Goal: Task Accomplishment & Management: Use online tool/utility

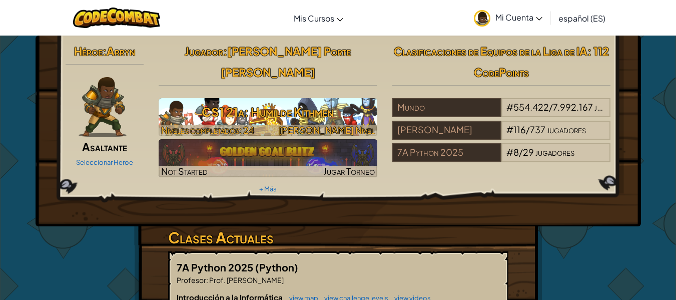
click at [310, 101] on h3 "CS1 21a: Humilde Kithmen" at bounding box center [268, 112] width 219 height 23
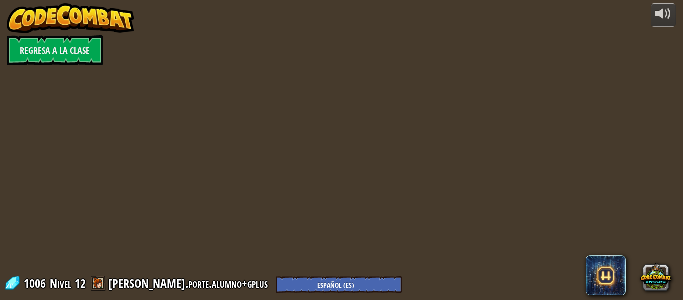
select select "es-ES"
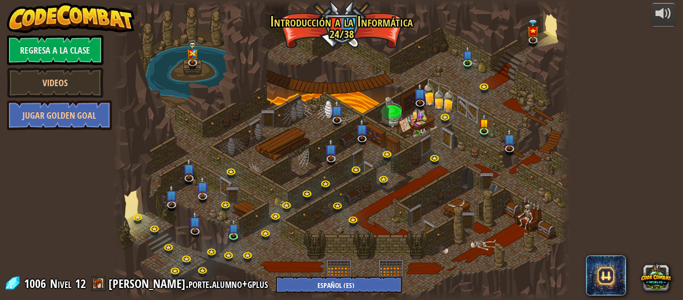
select select "es-ES"
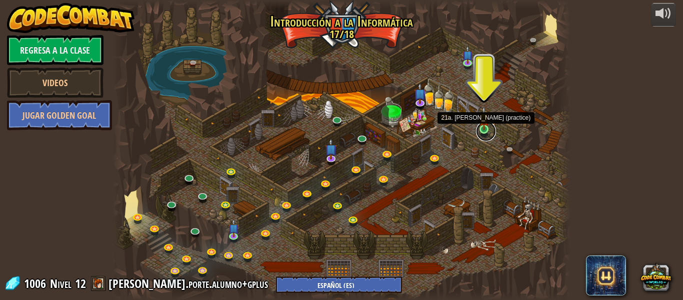
click at [483, 132] on link at bounding box center [486, 131] width 20 height 20
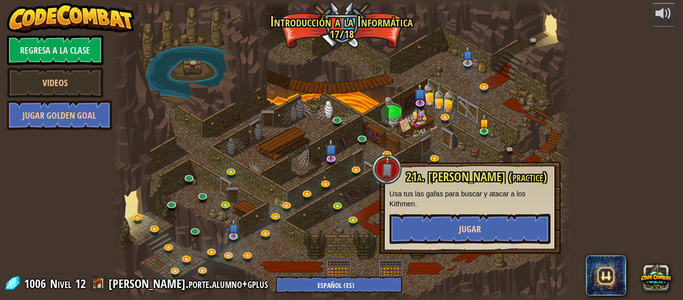
drag, startPoint x: 448, startPoint y: 207, endPoint x: 448, endPoint y: 217, distance: 10.0
click at [448, 212] on div "21a. [PERSON_NAME] (practice) Usa tus las gafas para buscar y atacar a los Kith…" at bounding box center [470, 207] width 161 height 74
click at [448, 217] on button "Jugar" at bounding box center [470, 229] width 161 height 30
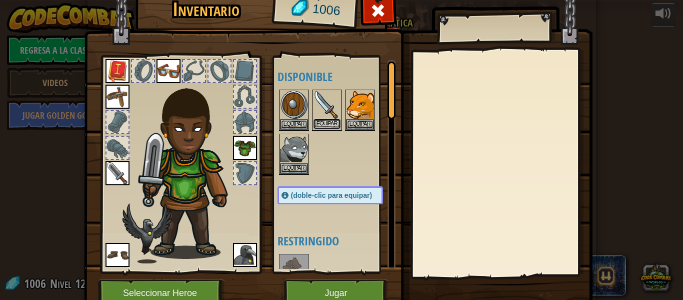
click at [332, 125] on button "Equipar" at bounding box center [327, 124] width 28 height 11
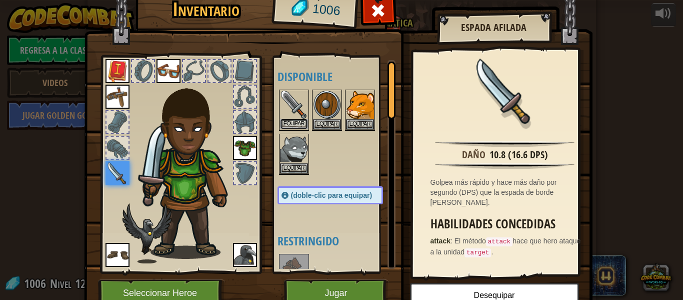
click at [296, 123] on button "Equipar" at bounding box center [294, 124] width 28 height 11
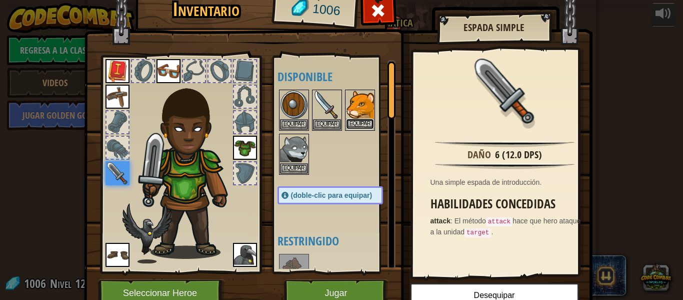
click at [360, 122] on button "Equipar" at bounding box center [360, 124] width 28 height 11
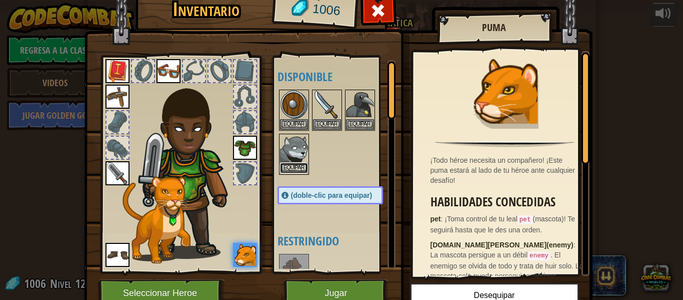
click at [291, 171] on button "Equipar" at bounding box center [294, 168] width 28 height 11
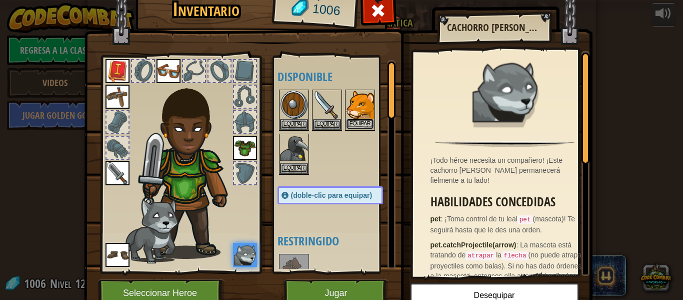
click at [346, 129] on button "Equipar" at bounding box center [360, 124] width 28 height 11
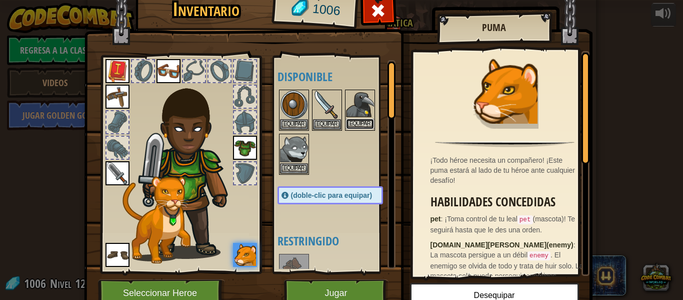
click at [357, 123] on button "Equipar" at bounding box center [360, 124] width 28 height 11
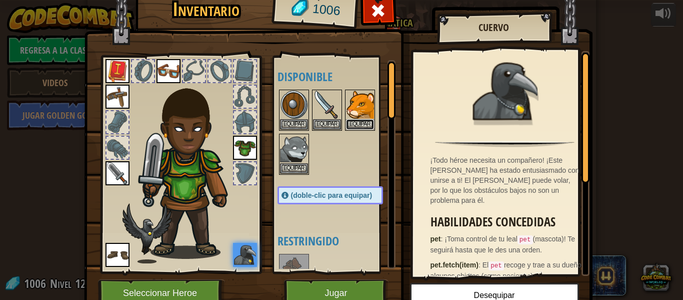
click at [357, 123] on button "Equipar" at bounding box center [360, 124] width 28 height 11
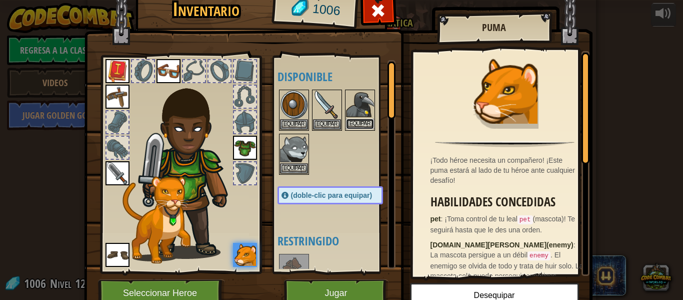
click at [357, 123] on button "Equipar" at bounding box center [360, 124] width 28 height 11
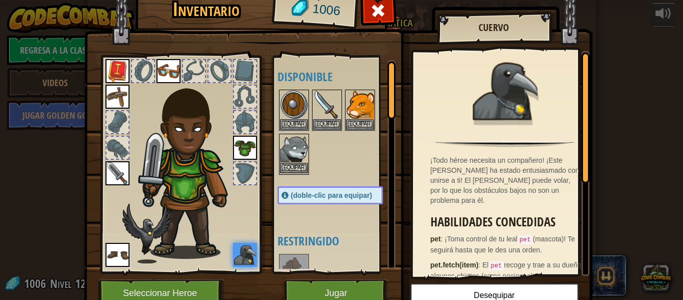
click at [291, 161] on img at bounding box center [294, 149] width 28 height 28
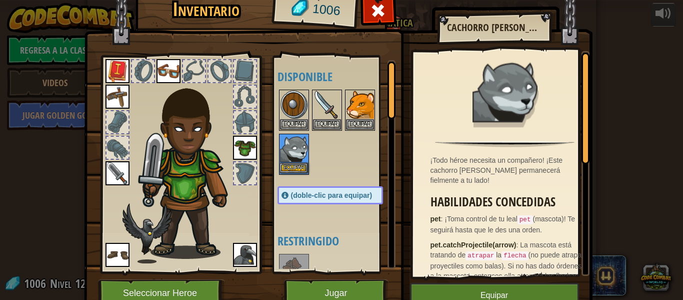
click at [291, 161] on img at bounding box center [294, 149] width 28 height 28
click at [291, 164] on button "Equipar" at bounding box center [294, 168] width 28 height 11
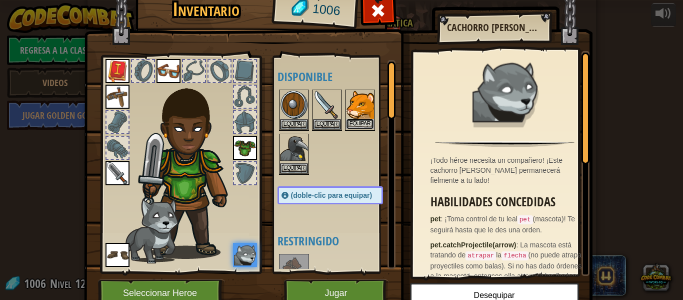
click at [354, 126] on button "Equipar" at bounding box center [360, 124] width 28 height 11
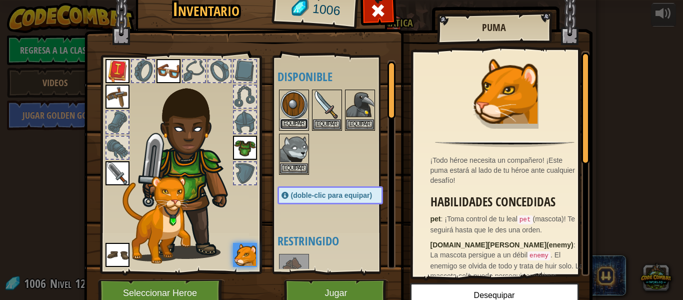
click at [293, 127] on button "Equipar" at bounding box center [294, 124] width 28 height 11
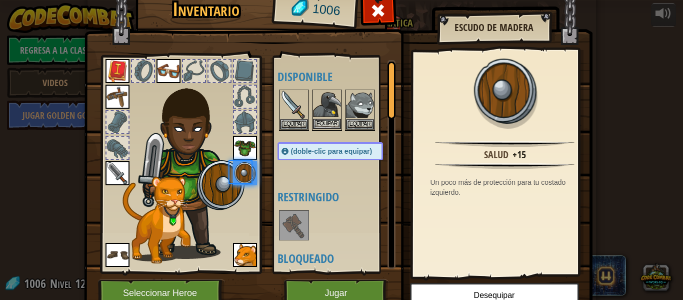
click at [319, 118] on img at bounding box center [327, 105] width 28 height 28
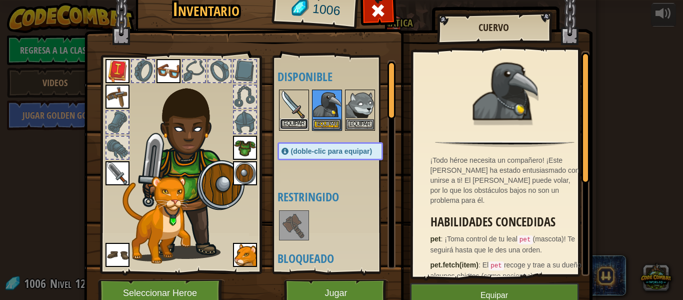
click at [298, 126] on button "Equipar" at bounding box center [294, 124] width 28 height 11
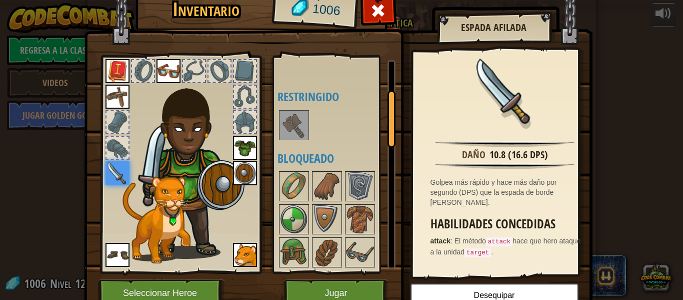
scroll to position [150, 0]
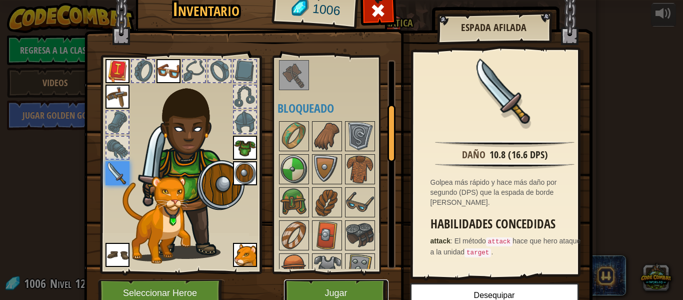
click at [326, 284] on button "Jugar" at bounding box center [336, 293] width 105 height 28
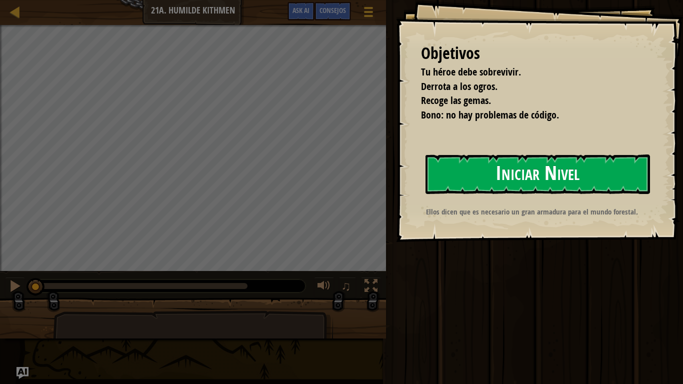
click at [505, 179] on button "Iniciar Nivel" at bounding box center [538, 175] width 225 height 40
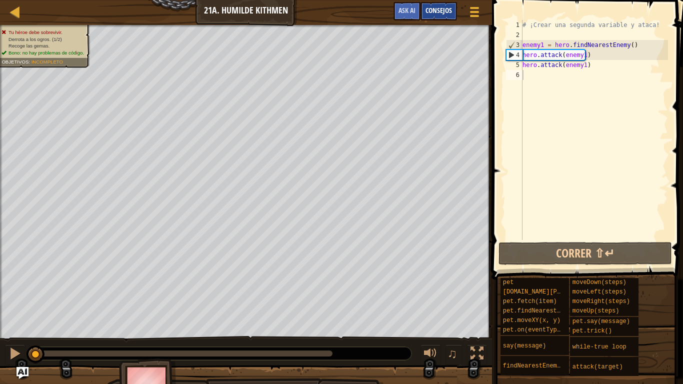
click at [429, 12] on span "Consejos" at bounding box center [439, 11] width 27 height 10
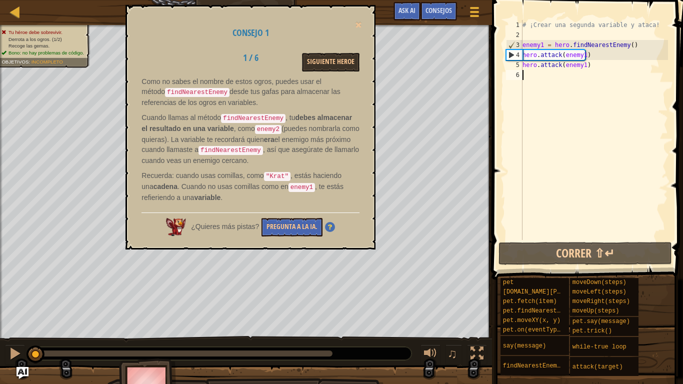
click at [573, 77] on div "# ¡Crear una segunda variable y ataca! enemy1 = hero . findNearestEnemy ( ) her…" at bounding box center [595, 140] width 148 height 240
click at [357, 28] on span at bounding box center [358, 25] width 7 height 7
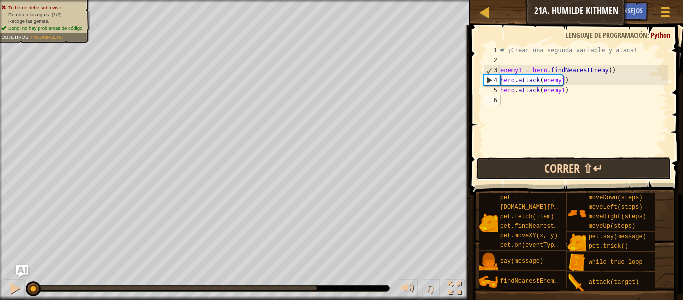
click at [550, 175] on button "Correr ⇧↵" at bounding box center [574, 168] width 195 height 23
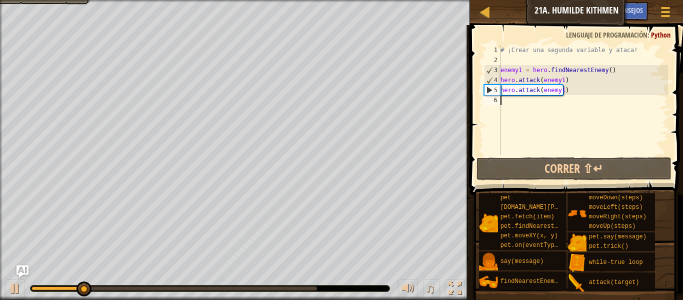
click at [544, 99] on div "# ¡Crear una segunda variable y ataca! enemy1 = hero . findNearestEnemy ( ) her…" at bounding box center [584, 110] width 170 height 130
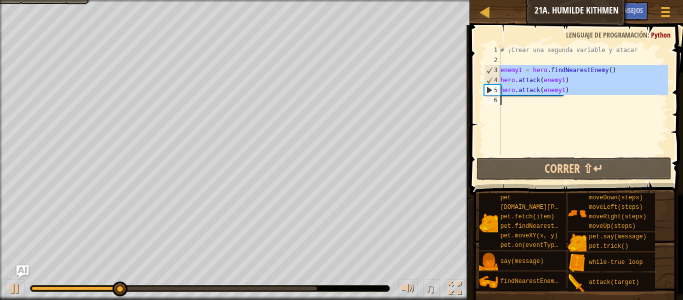
drag, startPoint x: 501, startPoint y: 68, endPoint x: 632, endPoint y: 98, distance: 134.8
click at [632, 98] on div "# ¡Crear una segunda variable y ataca! enemy1 = hero . findNearestEnemy ( ) her…" at bounding box center [584, 110] width 170 height 130
type textarea "hero.attack(enemy1)"
click at [549, 119] on div "# ¡Crear una segunda variable y ataca! enemy1 = hero . findNearestEnemy ( ) her…" at bounding box center [584, 100] width 170 height 110
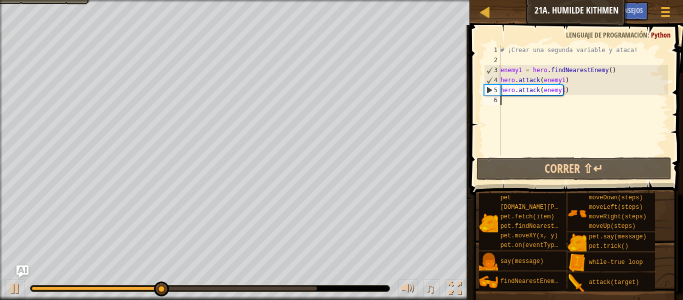
click at [544, 102] on div "# ¡Crear una segunda variable y ataca! enemy1 = hero . findNearestEnemy ( ) her…" at bounding box center [584, 110] width 170 height 130
paste textarea "enemy1 = hero.findNearestEnemy()"
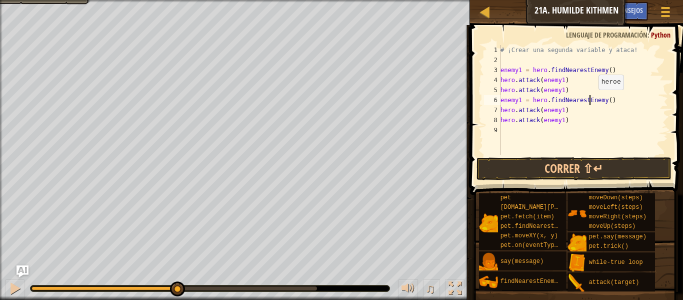
click at [590, 100] on div "# ¡Crear una segunda variable y ataca! enemy1 = hero . findNearestEnemy ( ) her…" at bounding box center [584, 110] width 170 height 130
click at [520, 99] on div "# ¡Crear una segunda variable y ataca! enemy1 = hero . findNearestEnemy ( ) her…" at bounding box center [584, 110] width 170 height 130
click at [562, 109] on div "# ¡Crear una segunda variable y ataca! enemy1 = hero . findNearestEnemy ( ) her…" at bounding box center [584, 110] width 170 height 130
click at [560, 110] on div "# ¡Crear una segunda variable y ataca! enemy1 = hero . findNearestEnemy ( ) her…" at bounding box center [584, 110] width 170 height 130
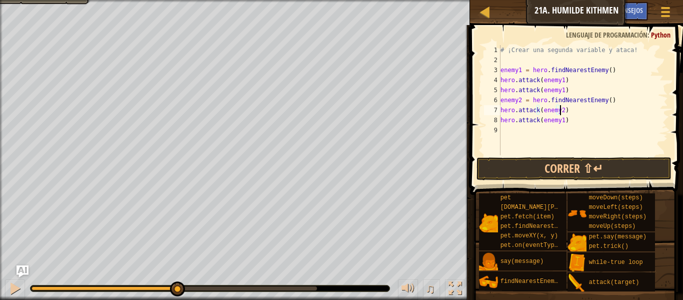
scroll to position [5, 5]
click at [561, 122] on div "# ¡Crear una segunda variable y ataca! enemy1 = hero . findNearestEnemy ( ) her…" at bounding box center [584, 110] width 170 height 130
type textarea "hero.attack(enemy2)"
click at [587, 167] on button "Correr ⇧↵" at bounding box center [574, 168] width 195 height 23
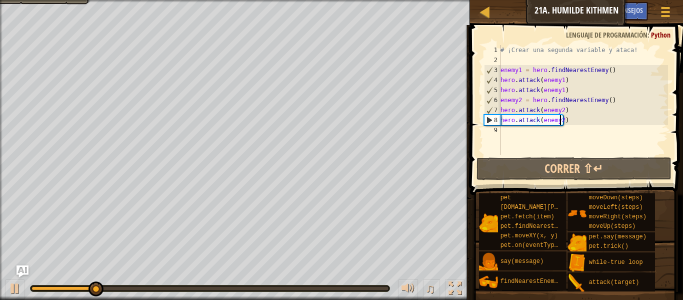
click at [612, 137] on div "# ¡Crear una segunda variable y ataca! enemy1 = hero . findNearestEnemy ( ) her…" at bounding box center [584, 110] width 170 height 130
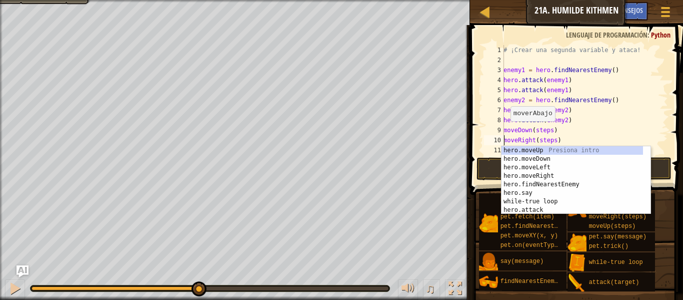
click at [505, 131] on div "# ¡Crear una segunda variable y ataca! enemy1 = hero . findNearestEnemy ( ) her…" at bounding box center [585, 110] width 167 height 130
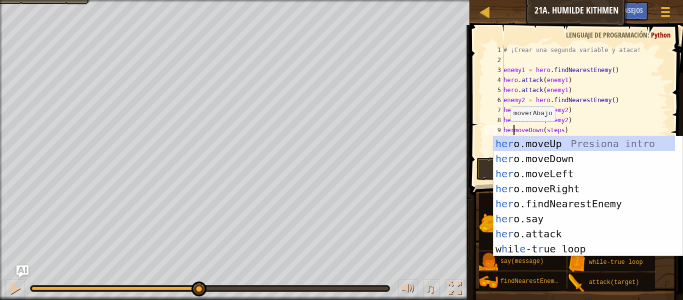
scroll to position [5, 1]
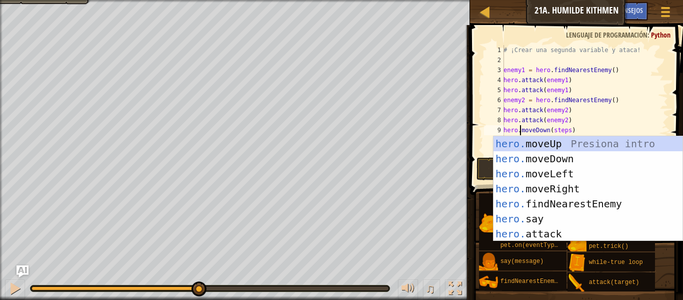
click at [572, 119] on div "# ¡Crear una segunda variable y ataca! enemy1 = hero . findNearestEnemy ( ) her…" at bounding box center [585, 110] width 167 height 130
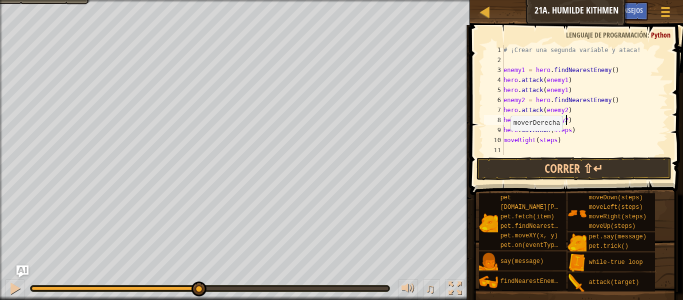
click at [503, 142] on div "10" at bounding box center [494, 140] width 20 height 10
click at [555, 111] on div "# ¡Crear una segunda variable y ataca! enemy1 = hero . findNearestEnemy ( ) her…" at bounding box center [585, 110] width 167 height 130
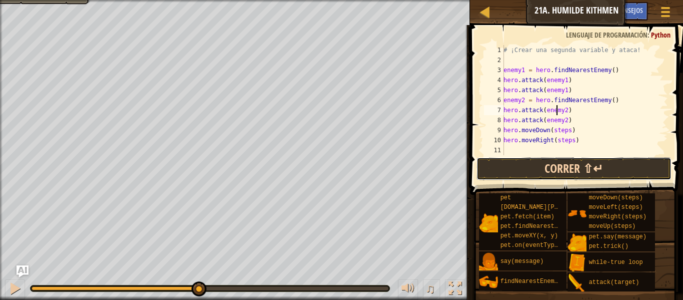
click at [602, 162] on button "Correr ⇧↵" at bounding box center [574, 168] width 195 height 23
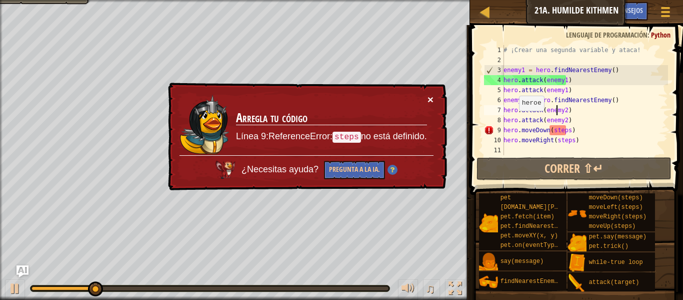
click at [431, 96] on button "×" at bounding box center [431, 99] width 6 height 11
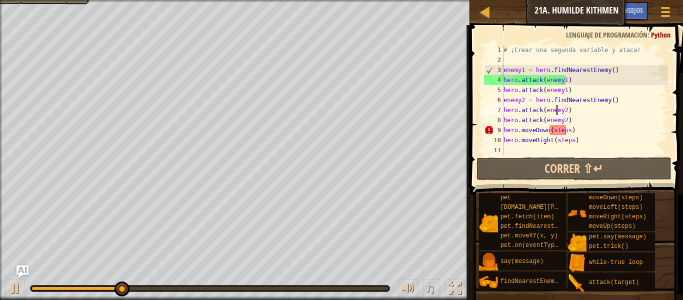
click at [569, 126] on div "# ¡Crear una segunda variable y ataca! enemy1 = hero . findNearestEnemy ( ) her…" at bounding box center [585, 110] width 167 height 130
click at [567, 130] on div "# ¡Crear una segunda variable y ataca! enemy1 = hero . findNearestEnemy ( ) her…" at bounding box center [585, 110] width 167 height 130
click at [568, 139] on div "# ¡Crear una segunda variable y ataca! enemy1 = hero . findNearestEnemy ( ) her…" at bounding box center [585, 110] width 167 height 130
click at [570, 142] on div "# ¡Crear una segunda variable y ataca! enemy1 = hero . findNearestEnemy ( ) her…" at bounding box center [585, 100] width 167 height 110
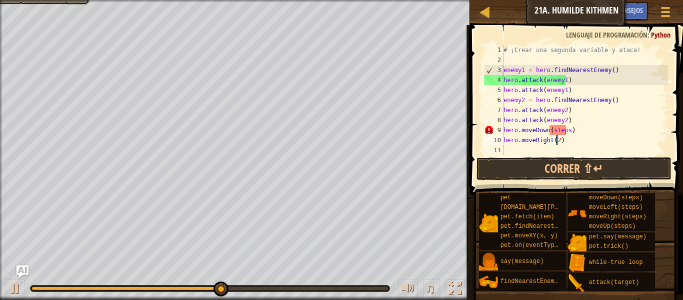
scroll to position [5, 4]
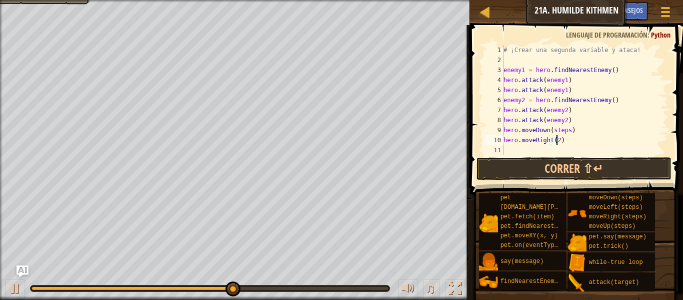
click at [567, 129] on div "# ¡Crear una segunda variable y ataca! enemy1 = hero . findNearestEnemy ( ) her…" at bounding box center [585, 110] width 167 height 130
type textarea "hero.moveDown()"
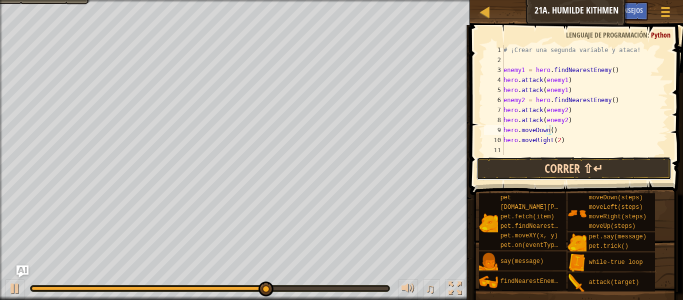
click at [566, 161] on button "Correr ⇧↵" at bounding box center [574, 168] width 195 height 23
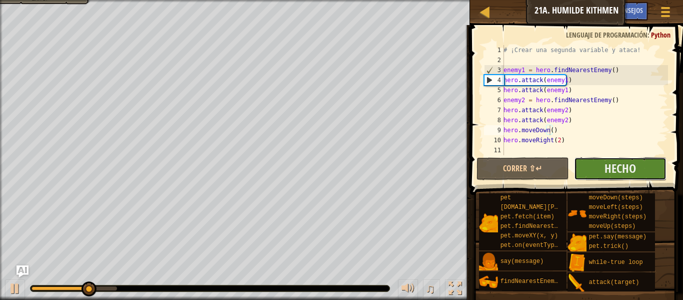
click at [606, 160] on button "Hecho" at bounding box center [620, 168] width 93 height 23
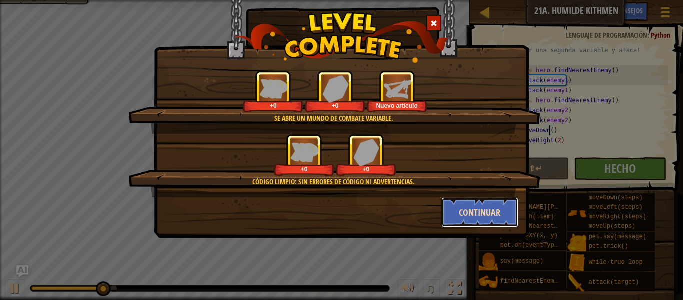
click at [451, 205] on button "Continuar" at bounding box center [481, 212] width 78 height 30
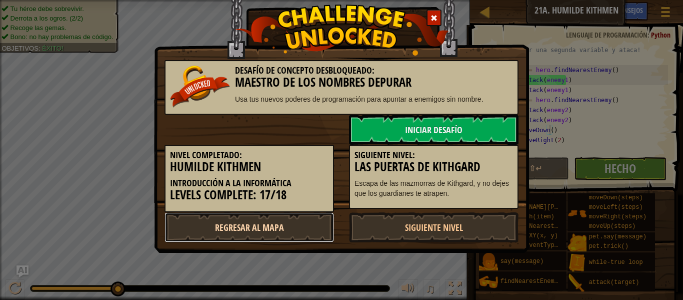
click at [293, 224] on link "Regresar al mapa" at bounding box center [250, 227] width 170 height 30
select select "es-ES"
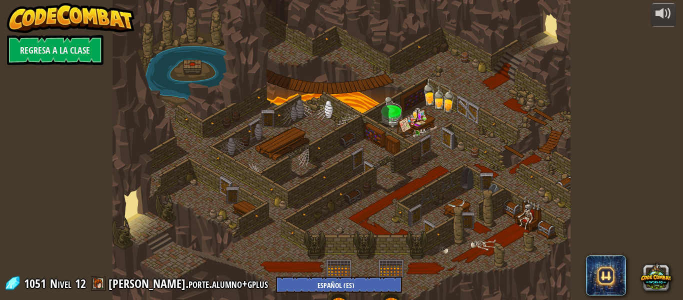
select select "es-ES"
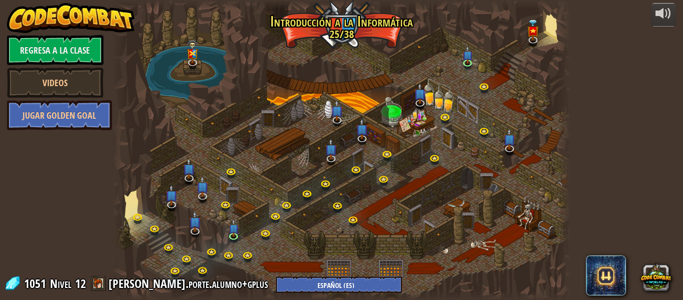
select select "es-ES"
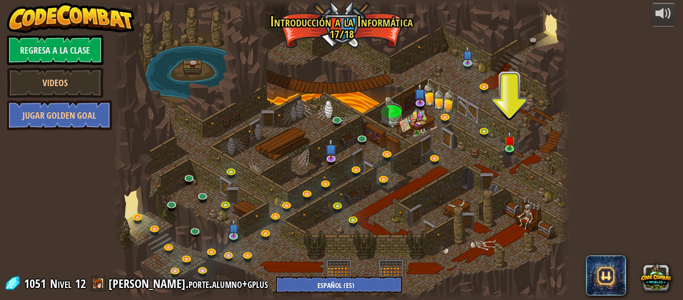
click at [481, 79] on div at bounding box center [342, 150] width 458 height 300
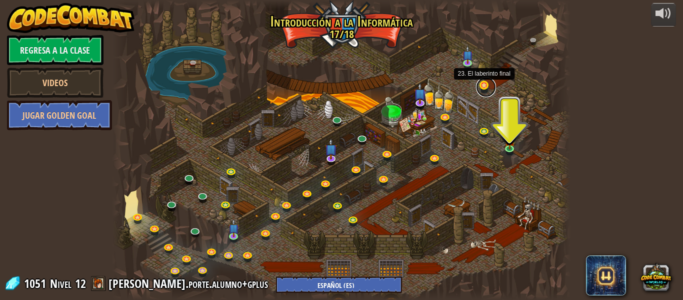
click at [484, 89] on link at bounding box center [486, 87] width 20 height 20
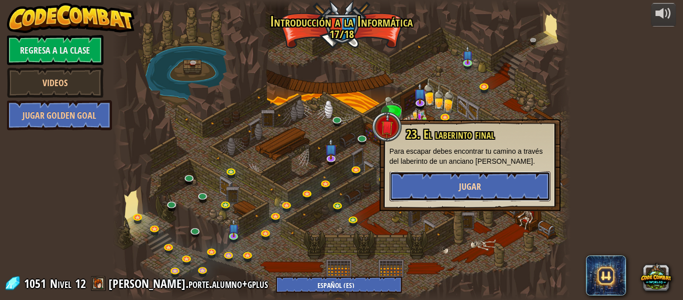
click at [431, 193] on button "Jugar" at bounding box center [470, 186] width 161 height 30
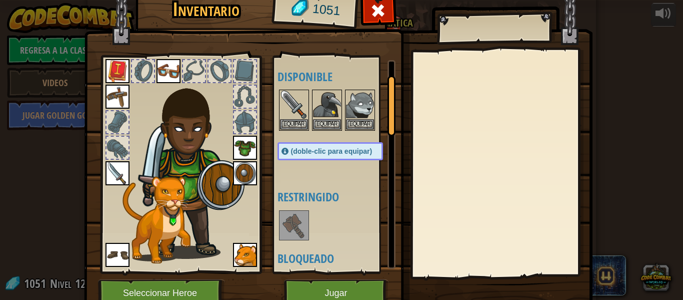
scroll to position [50, 0]
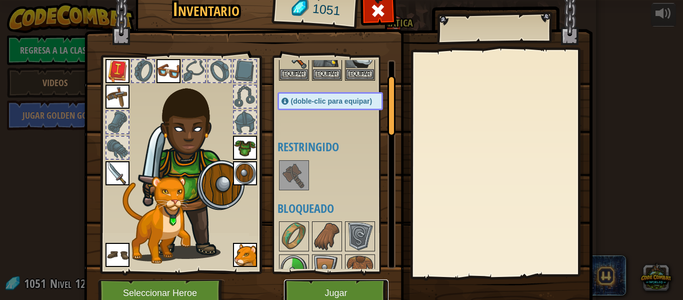
click at [329, 285] on button "Jugar" at bounding box center [336, 293] width 105 height 28
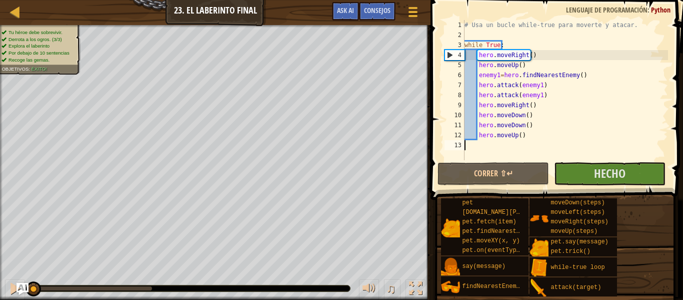
click at [455, 187] on div "Mapa Introducción a la Informática 23. El laberinto final Menú del Juego Hecho …" at bounding box center [341, 150] width 683 height 300
click at [593, 174] on button "Hecho" at bounding box center [610, 173] width 112 height 23
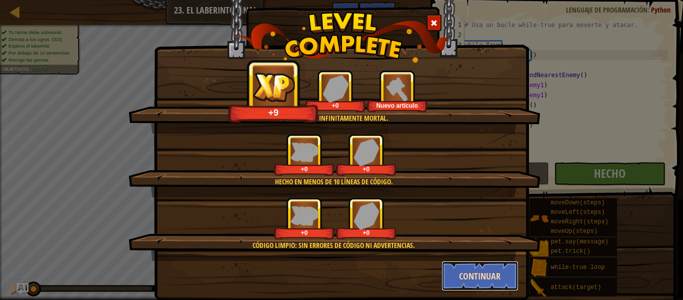
click at [462, 274] on button "Continuar" at bounding box center [481, 276] width 78 height 30
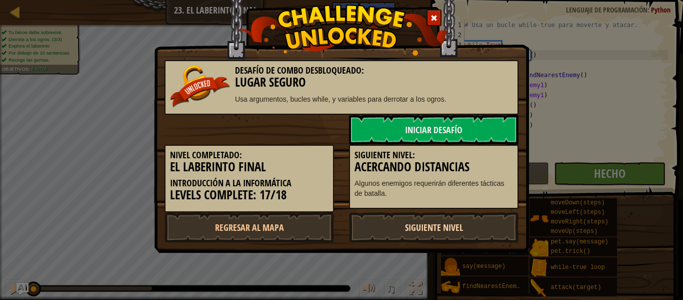
click at [439, 228] on link "Siguiente nivel" at bounding box center [434, 227] width 170 height 30
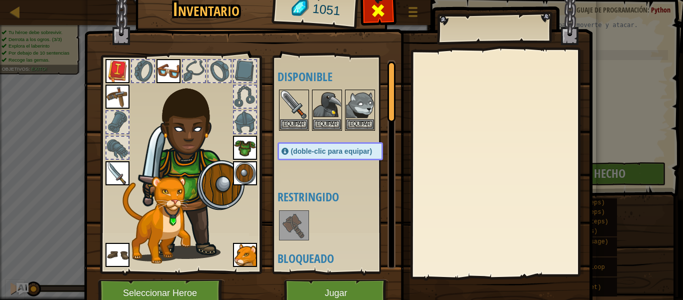
click at [374, 11] on span at bounding box center [378, 11] width 16 height 16
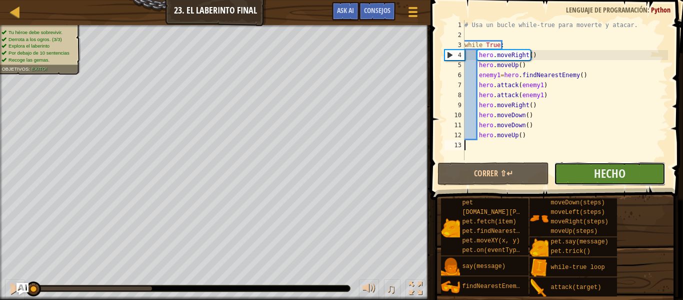
click at [580, 175] on button "Hecho" at bounding box center [610, 173] width 112 height 23
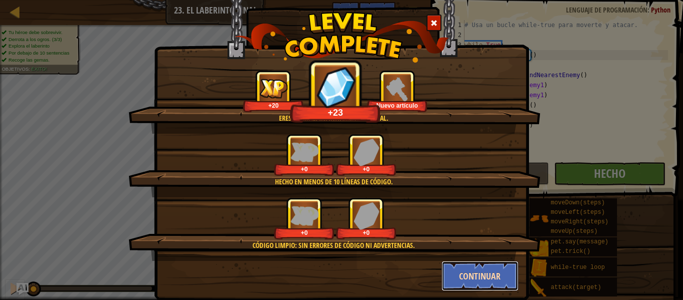
click at [481, 266] on button "Continuar" at bounding box center [481, 276] width 78 height 30
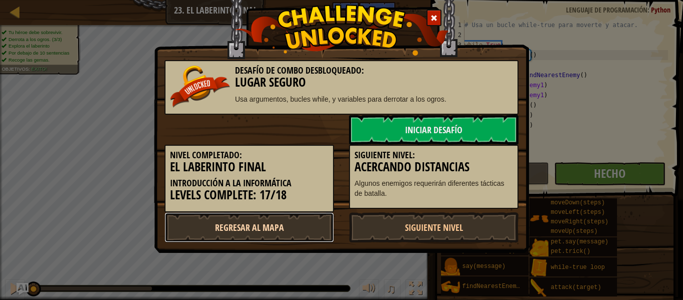
click at [274, 225] on link "Regresar al mapa" at bounding box center [250, 227] width 170 height 30
select select "es-ES"
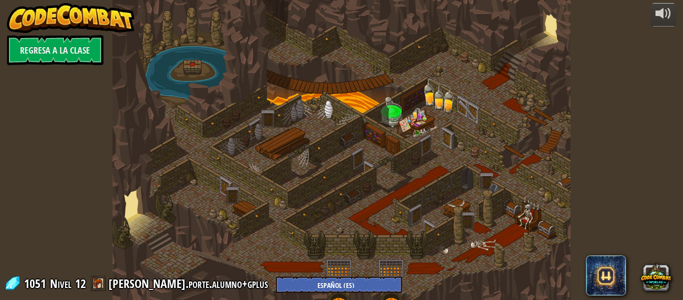
select select "es-ES"
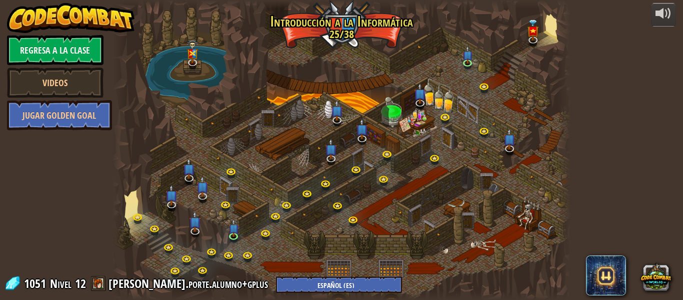
select select "es-ES"
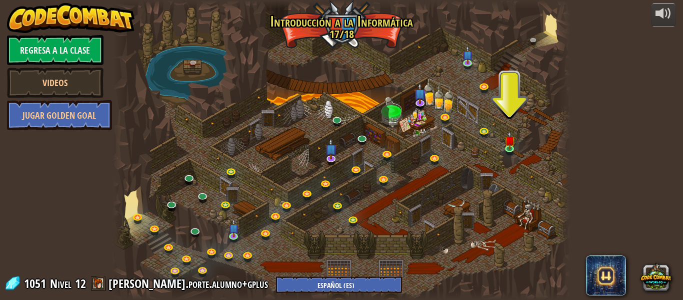
drag, startPoint x: 482, startPoint y: 177, endPoint x: 460, endPoint y: 199, distance: 31.5
click at [460, 199] on div at bounding box center [342, 150] width 458 height 300
drag, startPoint x: 460, startPoint y: 199, endPoint x: 388, endPoint y: 182, distance: 74.0
click at [373, 191] on div at bounding box center [342, 150] width 458 height 300
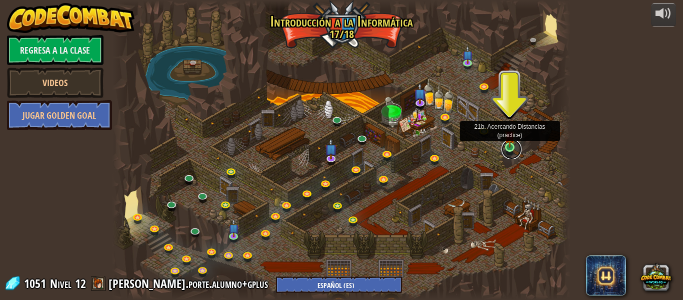
click at [504, 146] on link at bounding box center [512, 149] width 20 height 20
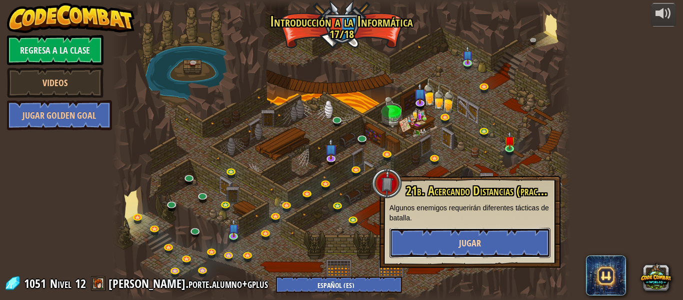
click at [453, 243] on button "Jugar" at bounding box center [470, 243] width 161 height 30
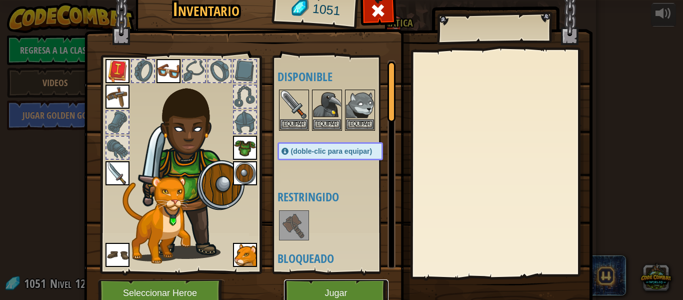
click at [339, 292] on button "Jugar" at bounding box center [336, 293] width 105 height 28
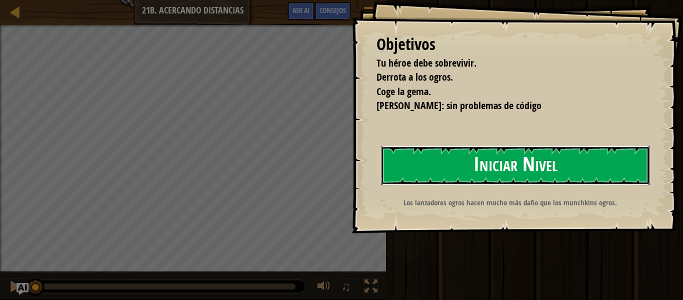
click at [454, 167] on button "Iniciar Nivel" at bounding box center [515, 166] width 269 height 40
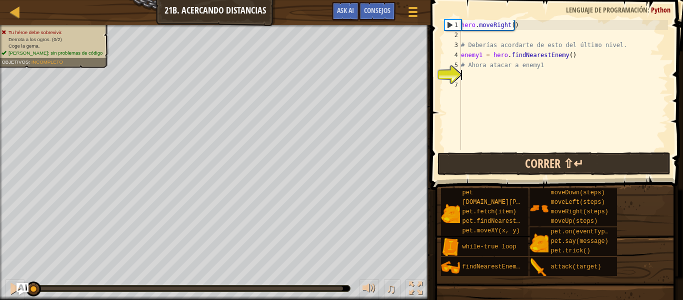
click at [561, 122] on div "hero . moveRight ( ) # Deberías acordarte de esto del último nivel. enemy1 = he…" at bounding box center [563, 95] width 209 height 150
click at [559, 159] on button "Correr ⇧↵" at bounding box center [554, 163] width 233 height 23
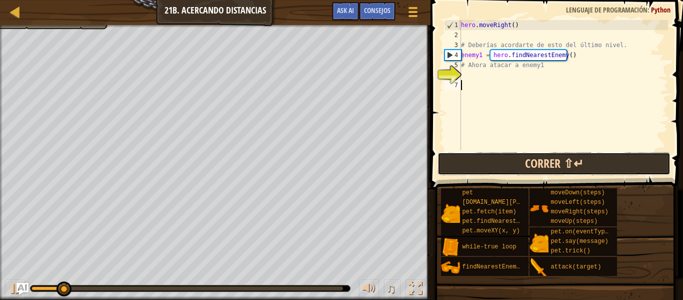
click at [559, 159] on button "Correr ⇧↵" at bounding box center [554, 163] width 233 height 23
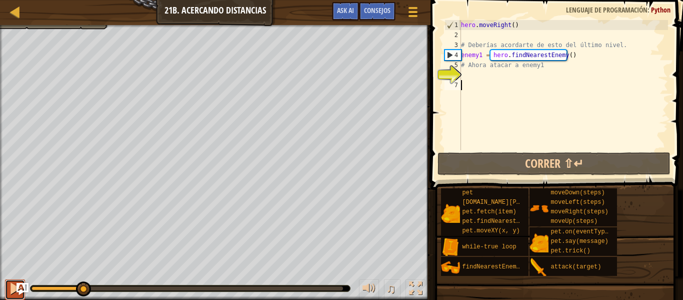
click at [5, 283] on button at bounding box center [15, 289] width 20 height 21
click at [8, 286] on button at bounding box center [15, 289] width 20 height 21
click at [511, 65] on div "hero . moveRight ( ) # Deberías acordarte de esto del último nivel. enemy1 = he…" at bounding box center [563, 95] width 209 height 150
type textarea "# Ahora atacar a enemy1"
click at [513, 74] on div "hero . moveRight ( ) # Deberías acordarte de esto del último nivel. enemy1 = he…" at bounding box center [563, 95] width 209 height 150
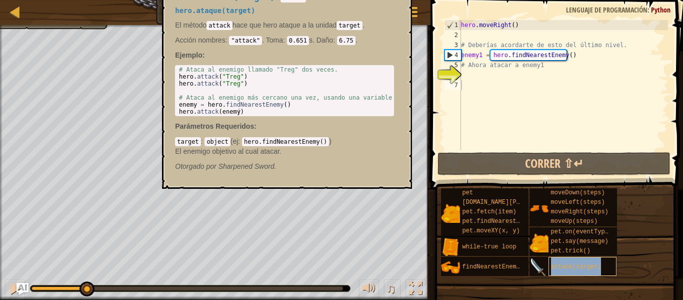
type textarea "attack(target)"
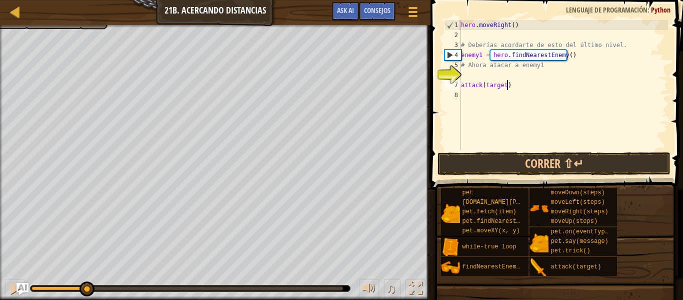
click at [518, 85] on div "hero . moveRight ( ) # Deberías acordarte de esto del último nivel. enemy1 = he…" at bounding box center [563, 95] width 209 height 150
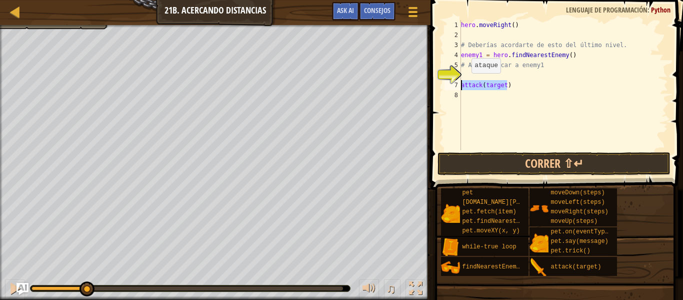
click at [422, 80] on div "Mapa Introducción a la Informática 21b. Acercando Distancias Menú del Juego Hec…" at bounding box center [341, 150] width 683 height 300
drag, startPoint x: 594, startPoint y: 256, endPoint x: 597, endPoint y: 266, distance: 10.4
click at [594, 256] on div "pet [DOMAIN_NAME][PERSON_NAME](enemy) pet.fetch(item) pet.findNearestByType(typ…" at bounding box center [559, 232] width 236 height 89
click at [506, 85] on div "hero . moveRight ( ) # Deberías acordarte de esto del último nivel. enemy1 = he…" at bounding box center [563, 85] width 209 height 130
click at [503, 85] on div "hero . moveRight ( ) # Deberías acordarte de esto del último nivel. enemy1 = he…" at bounding box center [563, 95] width 209 height 150
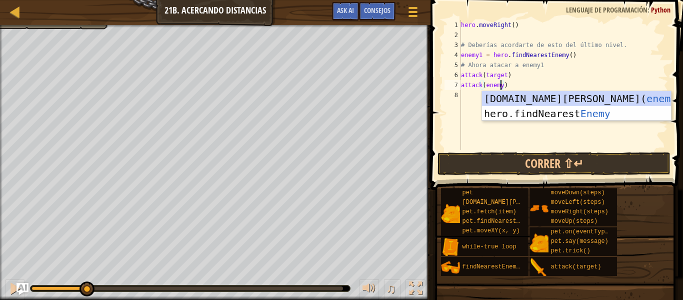
scroll to position [5, 4]
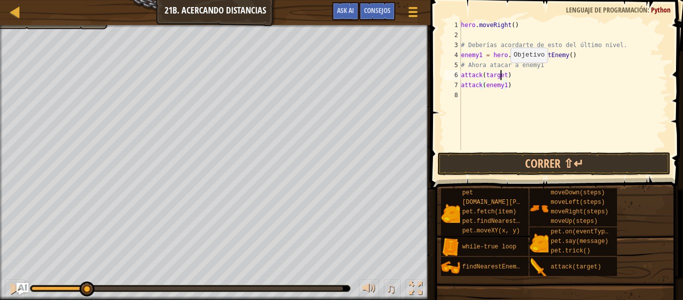
click at [502, 73] on div "hero . moveRight ( ) # Deberías acordarte de esto del último nivel. enemy1 = he…" at bounding box center [563, 95] width 209 height 150
click at [504, 77] on div "hero . moveRight ( ) # Deberías acordarte de esto del último nivel. enemy1 = he…" at bounding box center [563, 95] width 209 height 150
click at [463, 75] on div "hero . moveRight ( ) # Deberías acordarte de esto del último nivel. enemy1 = he…" at bounding box center [563, 95] width 209 height 150
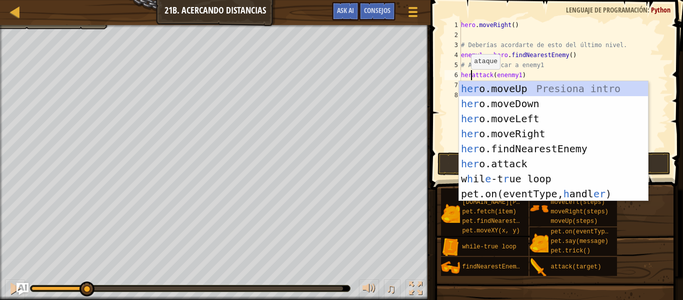
scroll to position [5, 2]
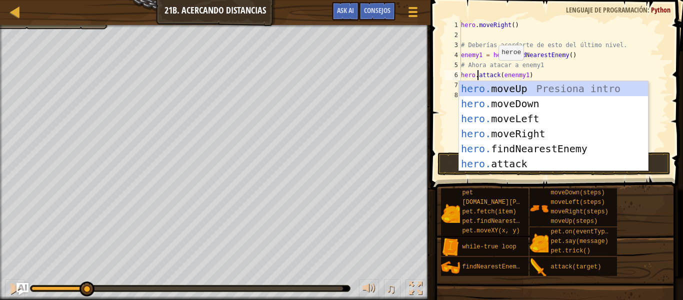
click at [490, 70] on div "hero . moveRight ( ) # Deberías acordarte de esto del último nivel. enemy1 = he…" at bounding box center [563, 95] width 209 height 150
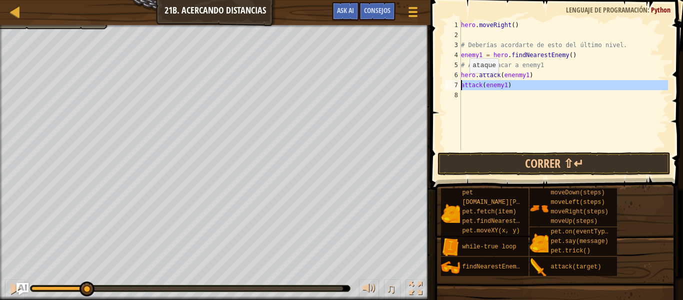
click at [461, 84] on div "7" at bounding box center [453, 85] width 17 height 10
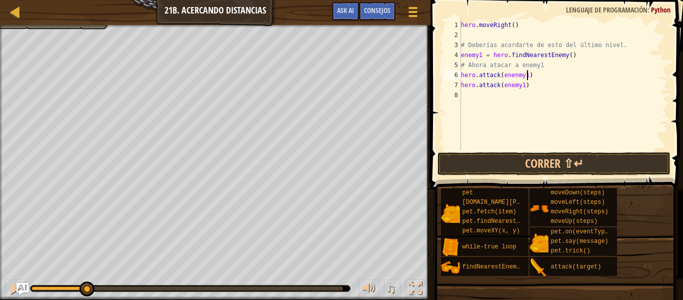
click at [536, 77] on div "hero . moveRight ( ) # Deberías acordarte de esto del último nivel. enemy1 = he…" at bounding box center [563, 95] width 209 height 150
click at [489, 156] on button "Correr ⇧↵" at bounding box center [554, 163] width 233 height 23
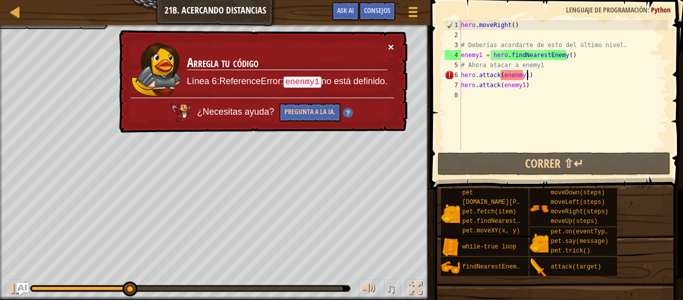
click at [392, 45] on button "×" at bounding box center [391, 47] width 6 height 11
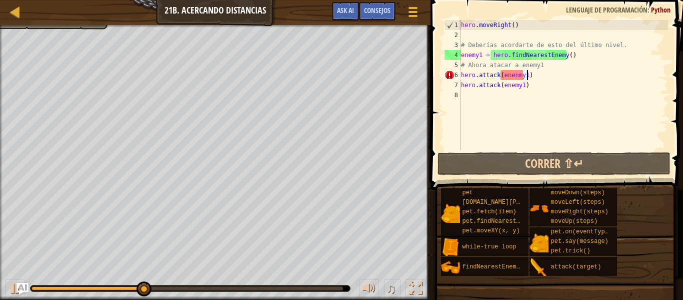
click at [515, 78] on div "hero . moveRight ( ) # Deberías acordarte de esto del último nivel. enemy1 = he…" at bounding box center [563, 95] width 209 height 150
click at [520, 76] on div "hero . moveRight ( ) # Deberías acordarte de esto del último nivel. enemy1 = he…" at bounding box center [563, 95] width 209 height 150
click at [517, 76] on div "hero . moveRight ( ) # Deberías acordarte de esto del último nivel. enemy1 = he…" at bounding box center [563, 95] width 209 height 150
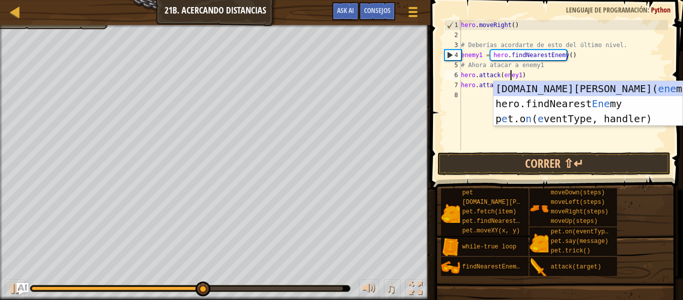
scroll to position [5, 5]
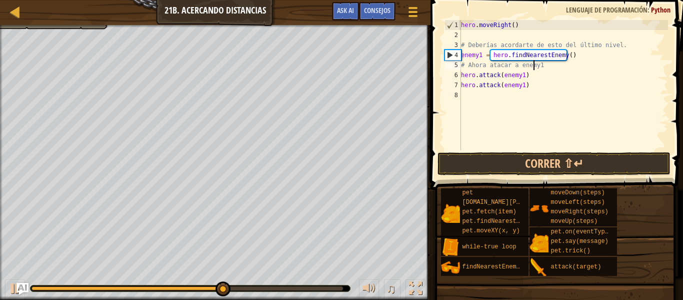
click at [533, 68] on div "hero . moveRight ( ) # Deberías acordarte de esto del último nivel. enemy1 = he…" at bounding box center [563, 95] width 209 height 150
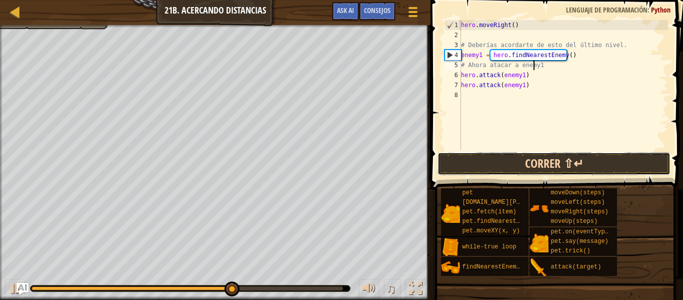
click at [523, 156] on button "Correr ⇧↵" at bounding box center [554, 163] width 233 height 23
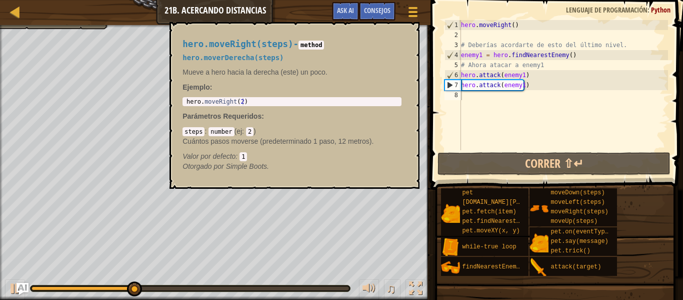
scroll to position [5, 4]
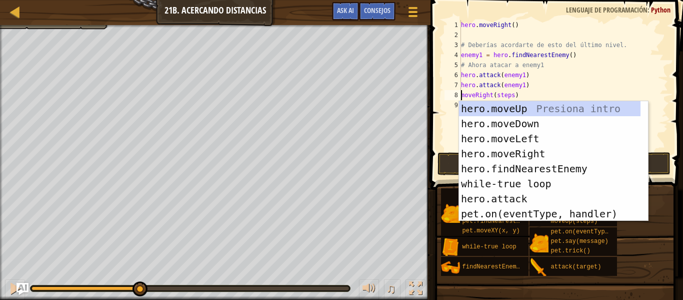
click at [525, 91] on div "hero . moveRight ( ) # Deberías acordarte de esto del último nivel. enemy1 = he…" at bounding box center [563, 95] width 209 height 150
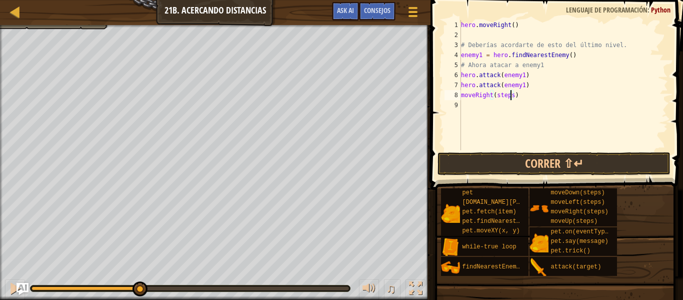
click at [511, 97] on div "hero . moveRight ( ) # Deberías acordarte de esto del último nivel. enemy1 = he…" at bounding box center [563, 95] width 209 height 150
click at [463, 94] on div "hero . moveRight ( ) # Deberías acordarte de esto del último nivel. enemy1 = he…" at bounding box center [563, 95] width 209 height 150
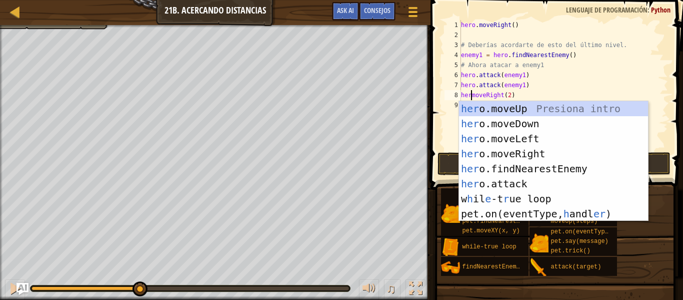
scroll to position [5, 2]
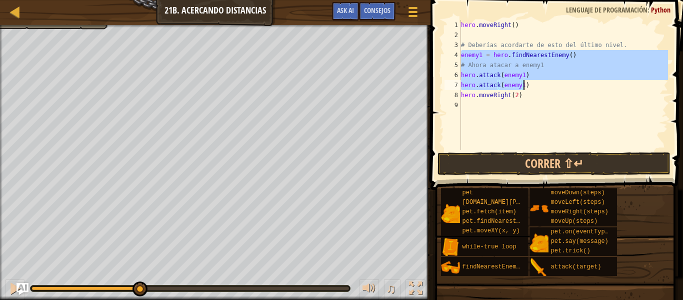
drag, startPoint x: 462, startPoint y: 56, endPoint x: 551, endPoint y: 83, distance: 92.6
click at [551, 83] on div "hero . moveRight ( ) # Deberías acordarte de esto del último nivel. enemy1 = he…" at bounding box center [563, 95] width 209 height 150
type textarea "hero.attack(enemy1) hero.attack(enemy1)"
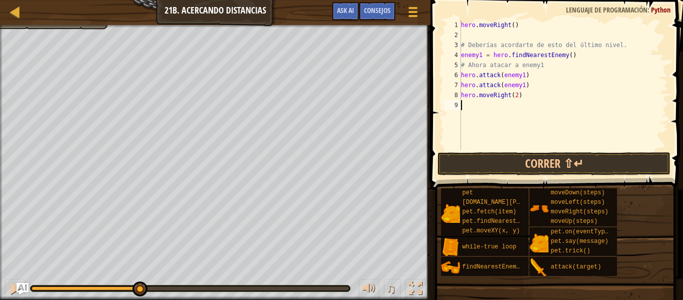
click at [517, 100] on div "hero . moveRight ( ) # Deberías acordarte de esto del último nivel. enemy1 = he…" at bounding box center [563, 95] width 209 height 150
paste textarea "hero.attack(enemy1)"
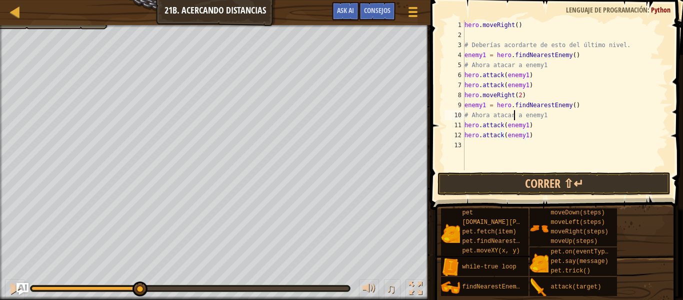
click at [514, 110] on div "hero . moveRight ( ) # Deberías acordarte de esto del último nivel. enemy1 = he…" at bounding box center [566, 105] width 206 height 170
click at [482, 104] on div "hero . moveRight ( ) # Deberías acordarte de esto del último nivel. enemy1 = he…" at bounding box center [566, 105] width 206 height 170
click at [484, 105] on div "hero . moveRight ( ) # Deberías acordarte de esto del último nivel. enemy1 = he…" at bounding box center [566, 105] width 206 height 170
click at [523, 126] on div "hero . moveRight ( ) # Deberías acordarte de esto del último nivel. enemy1 = he…" at bounding box center [566, 105] width 206 height 170
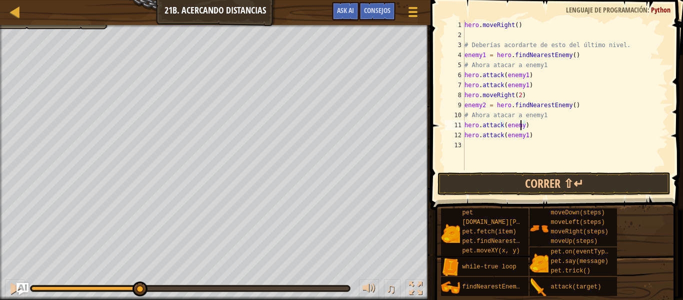
scroll to position [5, 5]
click at [524, 133] on div "hero . moveRight ( ) # Deberías acordarte de esto del último nivel. enemy1 = he…" at bounding box center [566, 105] width 206 height 170
type textarea "hero.attack(enemy2)"
drag, startPoint x: 571, startPoint y: 190, endPoint x: 575, endPoint y: 193, distance: 5.4
click at [575, 193] on button "Correr ⇧↵" at bounding box center [554, 183] width 233 height 23
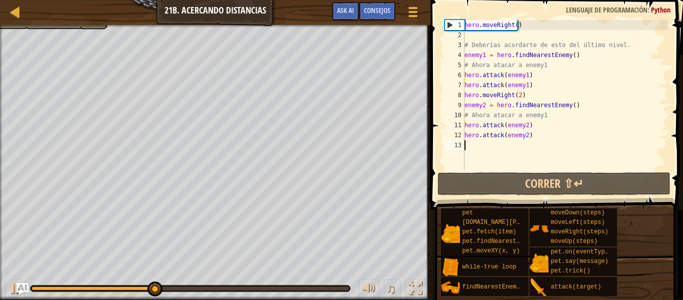
click at [491, 147] on div "hero . moveRight ( ) # Deberías acordarte de esto del último nivel. enemy1 = he…" at bounding box center [566, 105] width 206 height 170
drag, startPoint x: 539, startPoint y: 136, endPoint x: 443, endPoint y: 136, distance: 96.0
click at [443, 136] on div "1 2 3 4 5 6 7 8 9 10 11 12 13 hero . moveRight ( ) # Deberías acordarte de esto…" at bounding box center [556, 95] width 226 height 150
type textarea "hero.attack(enemy2)"
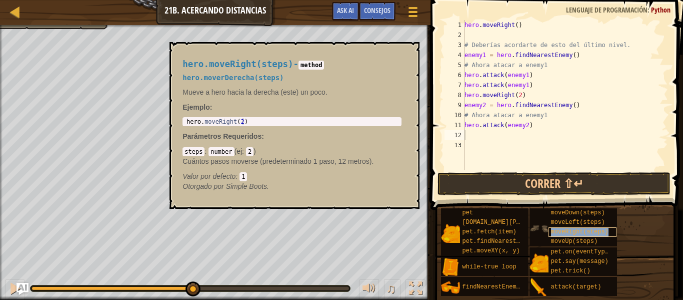
click at [587, 228] on span "moveRight(steps)" at bounding box center [580, 231] width 58 height 7
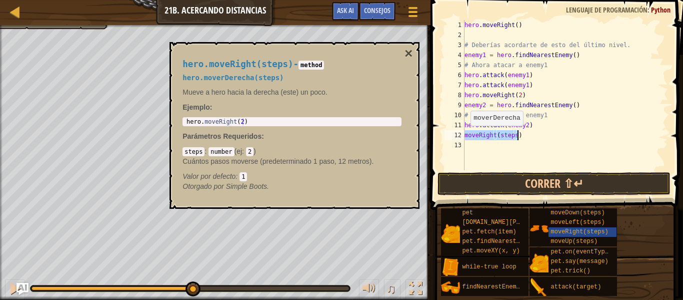
click at [466, 136] on div "hero . moveRight ( ) # Deberías acordarte de esto del último nivel. enemy1 = he…" at bounding box center [566, 95] width 206 height 150
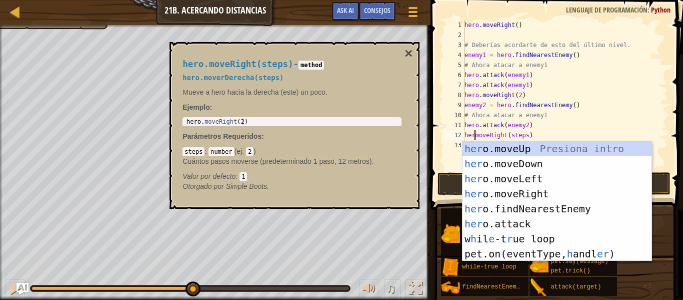
scroll to position [5, 2]
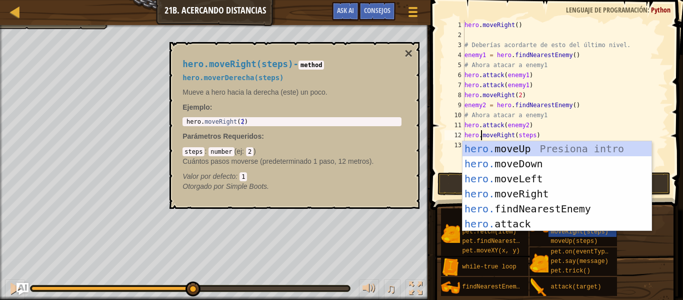
click at [532, 137] on div "hero . moveRight ( ) # Deberías acordarte de esto del último nivel. enemy1 = he…" at bounding box center [566, 105] width 206 height 170
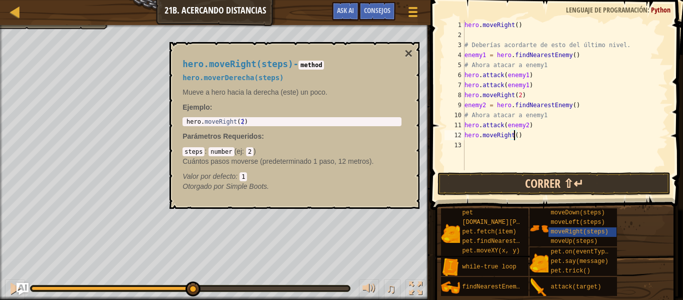
type textarea "hero.moveRight()"
click at [543, 173] on button "Correr ⇧↵" at bounding box center [554, 183] width 233 height 23
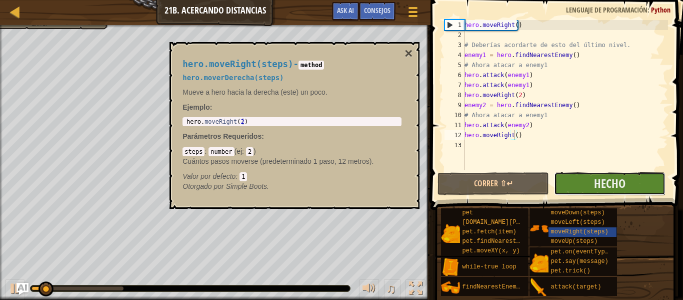
click at [627, 183] on button "Hecho" at bounding box center [610, 183] width 112 height 23
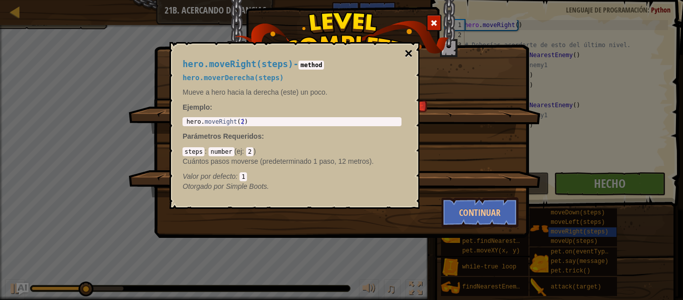
click at [408, 53] on button "×" at bounding box center [409, 54] width 8 height 14
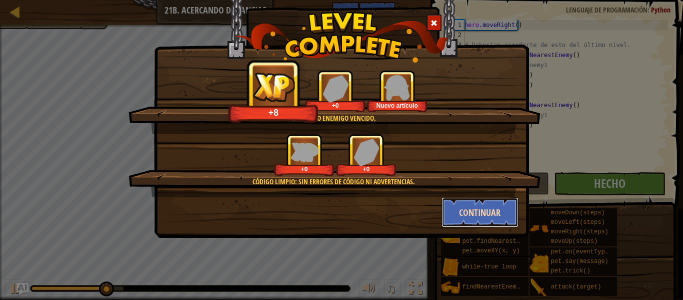
click at [490, 210] on button "Continuar" at bounding box center [481, 212] width 78 height 30
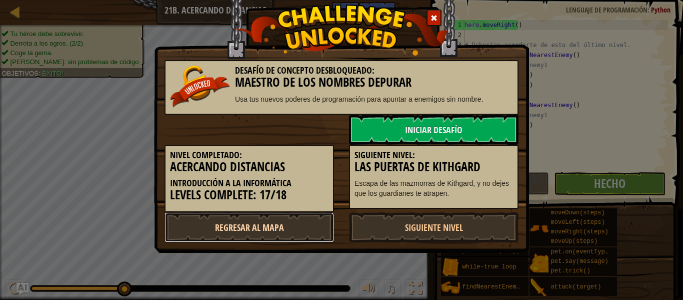
click at [216, 226] on link "Regresar al mapa" at bounding box center [250, 227] width 170 height 30
select select "es-ES"
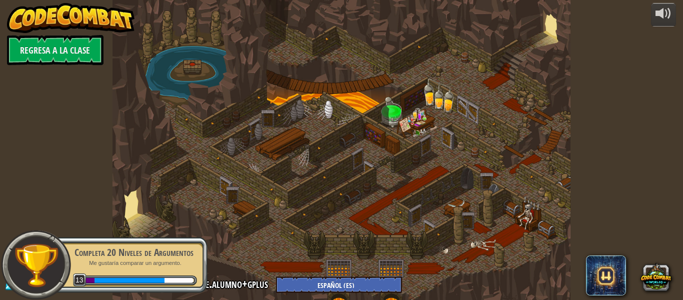
select select "es-ES"
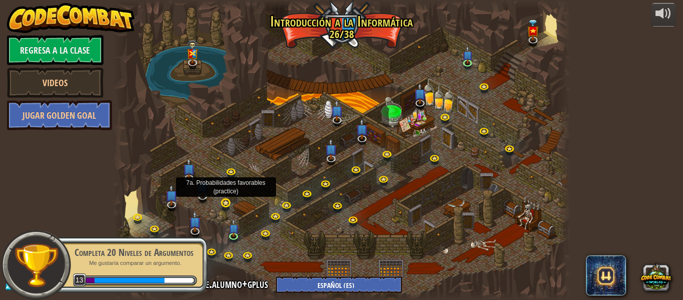
select select "es-ES"
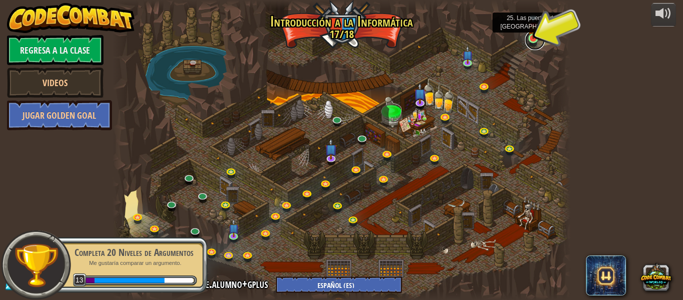
click at [531, 39] on link at bounding box center [535, 40] width 20 height 20
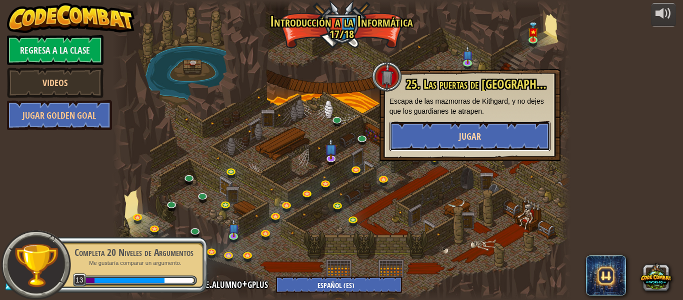
click at [471, 139] on span "Jugar" at bounding box center [470, 136] width 22 height 13
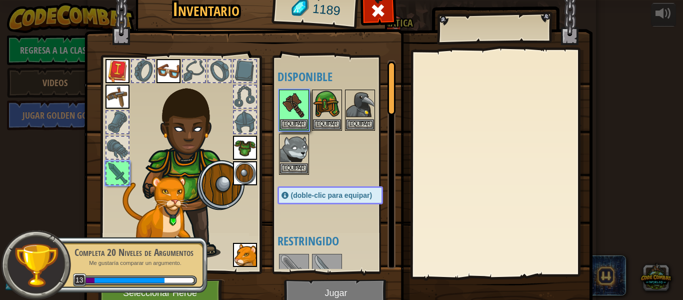
scroll to position [46, 0]
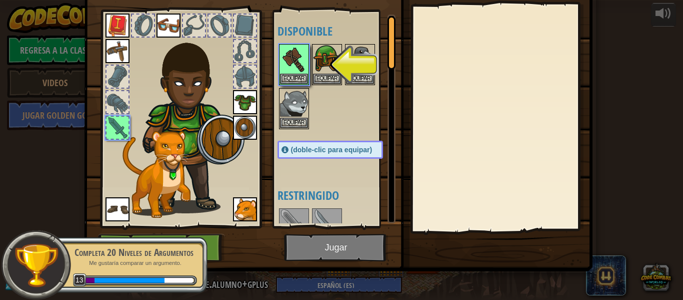
click at [326, 246] on img at bounding box center [338, 89] width 509 height 363
click at [304, 82] on button "Equipar" at bounding box center [294, 78] width 28 height 11
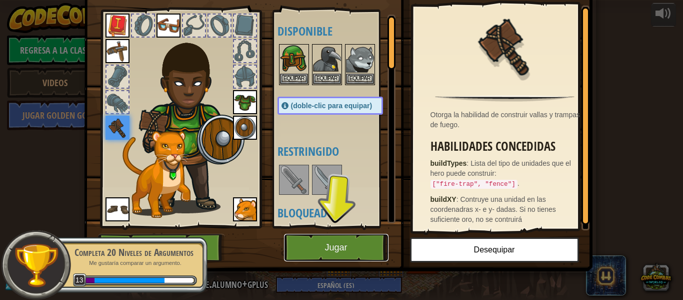
click at [302, 259] on button "Jugar" at bounding box center [336, 248] width 105 height 28
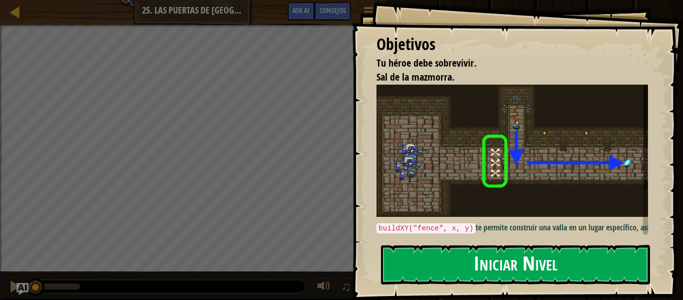
click at [417, 269] on button "Iniciar Nivel" at bounding box center [515, 265] width 269 height 40
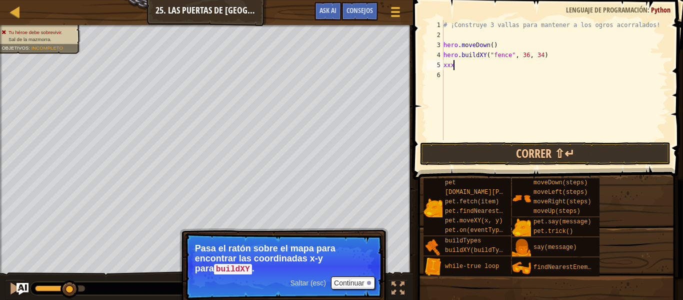
scroll to position [5, 0]
type textarea "x"
type textarea "xy"
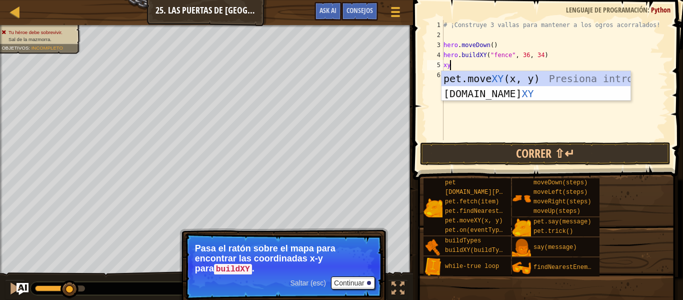
click at [534, 114] on div "# ¡Construye 3 vallas para mantener a los ogros acorralados! hero . moveDown ( …" at bounding box center [555, 90] width 227 height 140
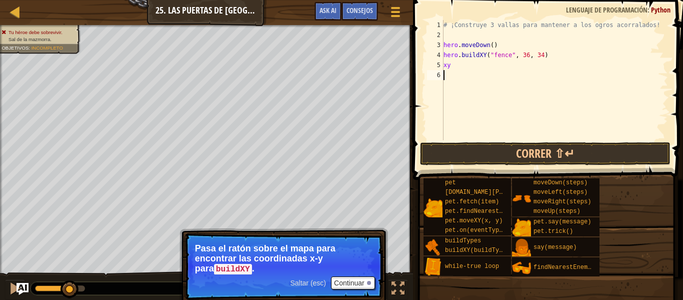
click at [458, 68] on div "# ¡Construye 3 vallas para mantener a los ogros acorralados! hero . moveDown ( …" at bounding box center [555, 90] width 227 height 140
type textarea "x"
drag, startPoint x: 445, startPoint y: 55, endPoint x: 546, endPoint y: 60, distance: 100.6
click at [546, 60] on div "# ¡Construye 3 vallas para mantener a los ogros acorralados! hero . moveDown ( …" at bounding box center [555, 90] width 227 height 140
type textarea "hero.buildXY("fence", 36, 34)"
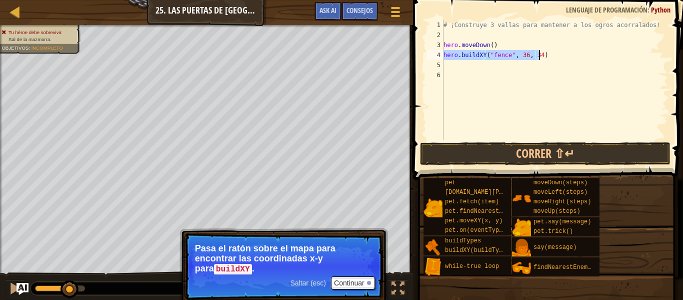
click at [488, 73] on div "# ¡Construye 3 vallas para mantener a los ogros acorralados! hero . moveDown ( …" at bounding box center [555, 90] width 227 height 140
click at [487, 69] on div "# ¡Construye 3 vallas para mantener a los ogros acorralados! hero . moveDown ( …" at bounding box center [555, 90] width 227 height 140
type textarea "hero.buildXY("fence", 36, 34)"
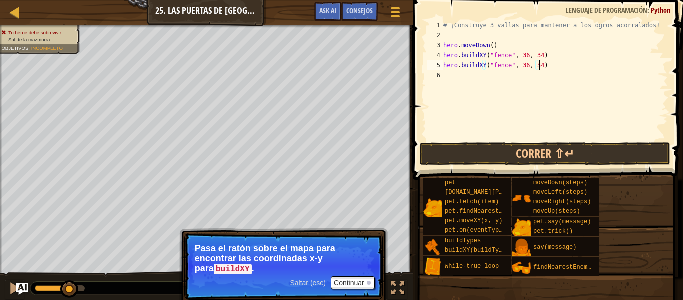
click at [466, 81] on div "# ¡Construye 3 vallas para mantener a los ogros acorralados! hero . moveDown ( …" at bounding box center [555, 90] width 227 height 140
click at [518, 76] on div "# ¡Construye 3 vallas para mantener a los ogros acorralados! hero . moveDown ( …" at bounding box center [555, 90] width 227 height 140
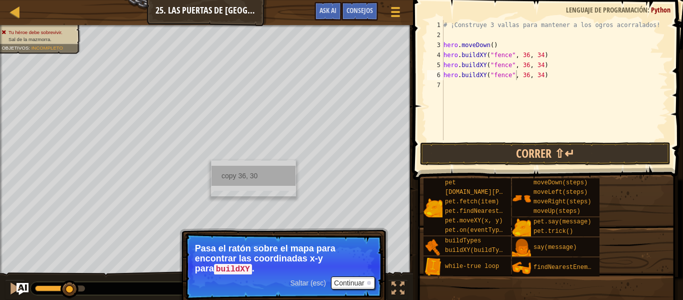
click at [221, 174] on div "copy 36, 30" at bounding box center [254, 176] width 84 height 20
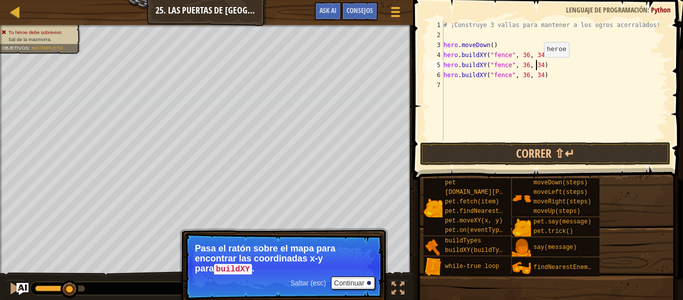
click at [536, 67] on div "# ¡Construye 3 vallas para mantener a los ogros acorralados! hero . moveDown ( …" at bounding box center [555, 90] width 227 height 140
paste textarea "36, 30"
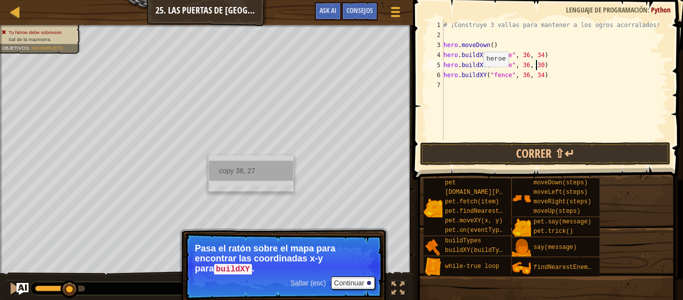
click at [245, 171] on div "copy 36, 27" at bounding box center [251, 171] width 84 height 20
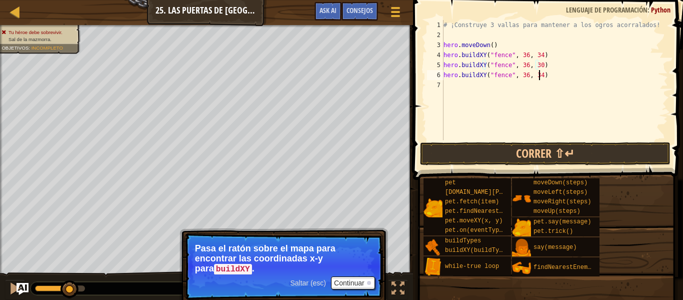
click at [538, 75] on div "# ¡Construye 3 vallas para mantener a los ogros acorralados! hero . moveDown ( …" at bounding box center [555, 90] width 227 height 140
click at [537, 75] on div "# ¡Construye 3 vallas para mantener a los ogros acorralados! hero . moveDown ( …" at bounding box center [555, 90] width 227 height 140
paste textarea "36, 27"
type textarea "hero.buildXY("fence", 36, 27)"
click at [624, 152] on button "Correr ⇧↵" at bounding box center [545, 153] width 251 height 23
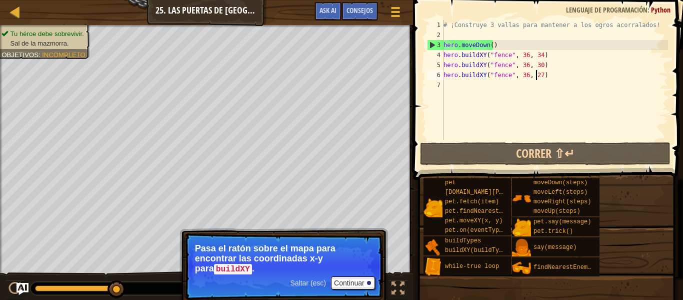
click at [469, 91] on div "# ¡Construye 3 vallas para mantener a los ogros acorralados! hero . moveDown ( …" at bounding box center [555, 90] width 227 height 140
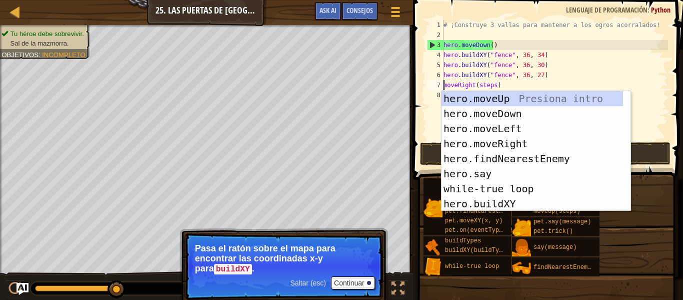
click at [493, 84] on div "# ¡Construye 3 vallas para mantener a los ogros acorralados! hero . moveDown ( …" at bounding box center [555, 90] width 227 height 140
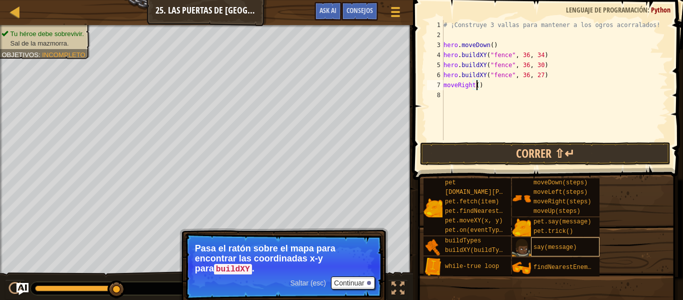
scroll to position [5, 3]
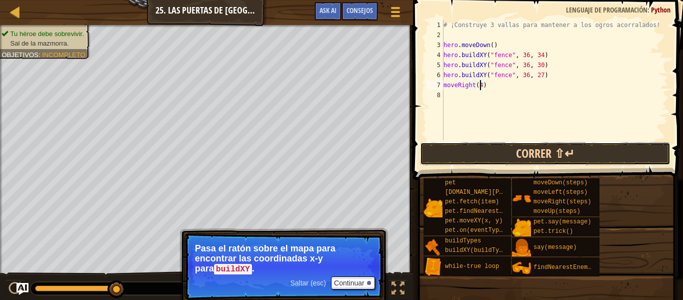
click at [563, 150] on button "Correr ⇧↵" at bounding box center [545, 153] width 251 height 23
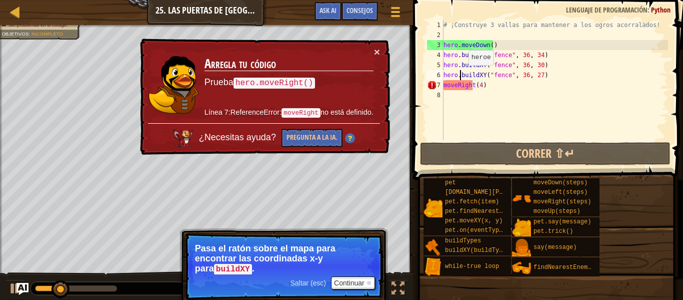
click at [460, 75] on div "# ¡Construye 3 vallas para mantener a los ogros acorralados! hero . moveDown ( …" at bounding box center [555, 90] width 227 height 140
click at [445, 85] on div "# ¡Construye 3 vallas para mantener a los ogros acorralados! hero . moveDown ( …" at bounding box center [555, 90] width 227 height 140
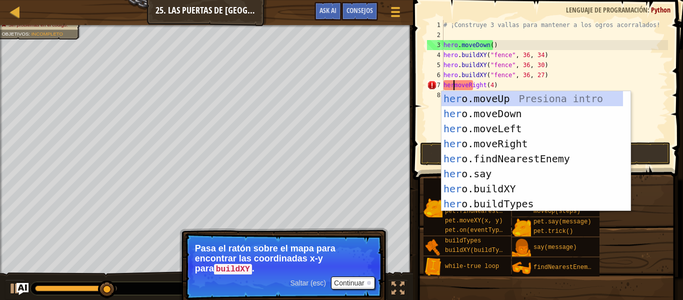
scroll to position [5, 1]
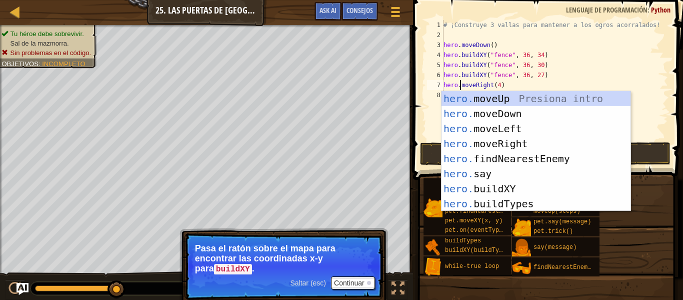
click at [606, 89] on div "# ¡Construye 3 vallas para mantener a los ogros acorralados! hero . moveDown ( …" at bounding box center [555, 90] width 227 height 140
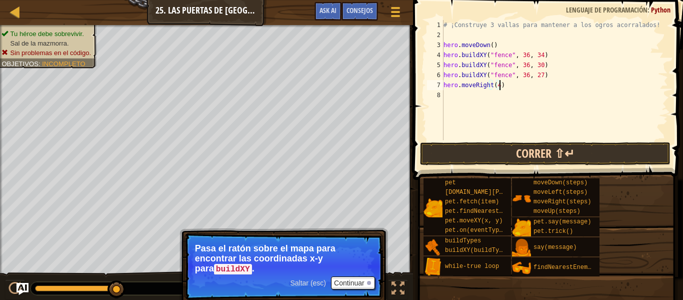
type textarea "hero.moveRight(4)"
click at [577, 155] on button "Correr ⇧↵" at bounding box center [545, 153] width 251 height 23
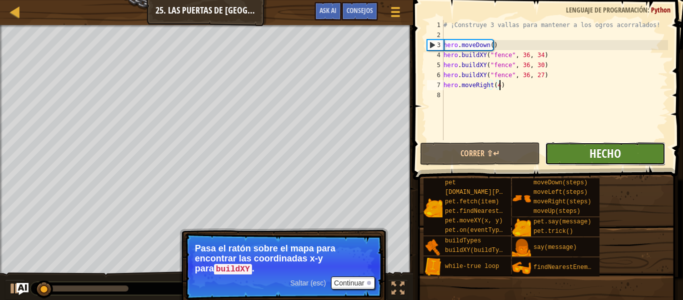
click at [606, 147] on span "Hecho" at bounding box center [606, 153] width 32 height 16
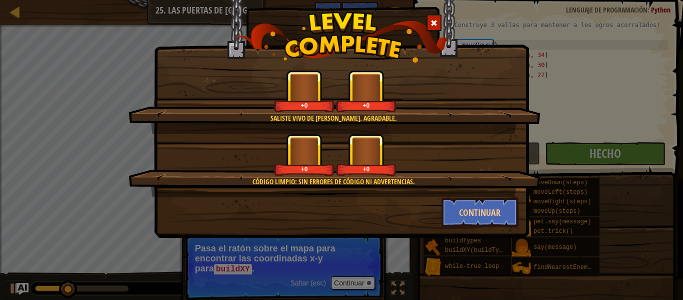
click at [466, 195] on div "Código limpio: sin errores de código ni advertencias. +0 +0" at bounding box center [335, 166] width 412 height 64
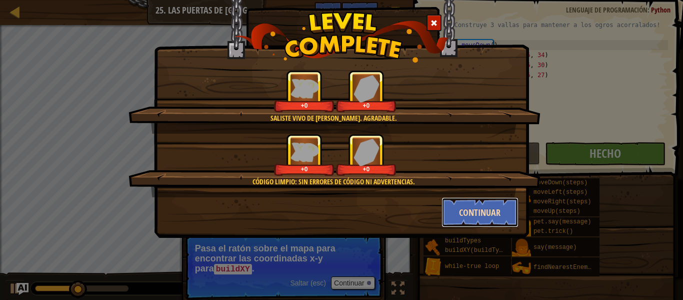
click at [466, 207] on button "Continuar" at bounding box center [481, 212] width 78 height 30
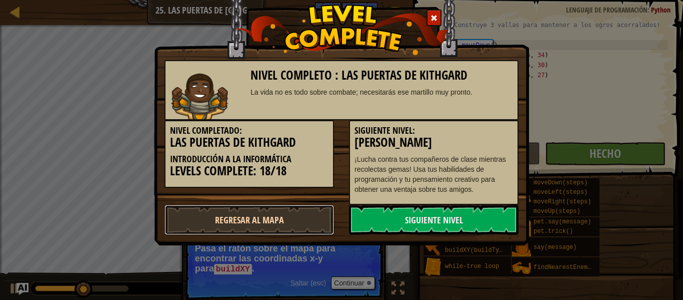
click at [205, 211] on link "Regresar al mapa" at bounding box center [250, 220] width 170 height 30
select select "es-ES"
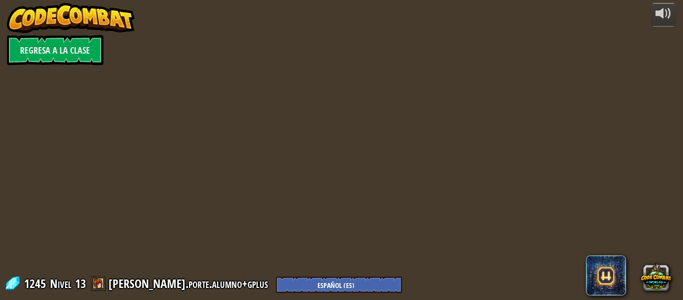
select select "es-ES"
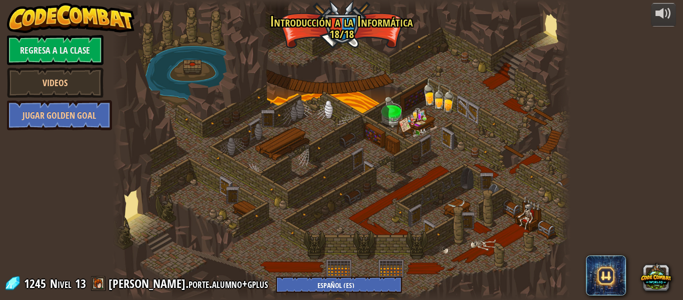
select select "es-ES"
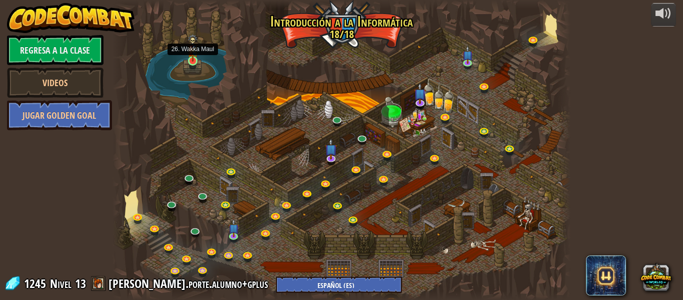
click at [188, 61] on img at bounding box center [193, 48] width 11 height 28
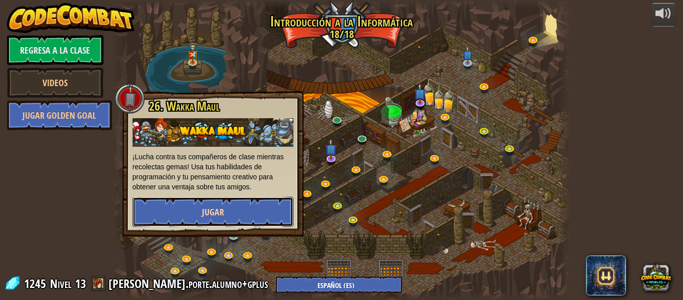
click at [239, 201] on button "Jugar" at bounding box center [213, 212] width 161 height 30
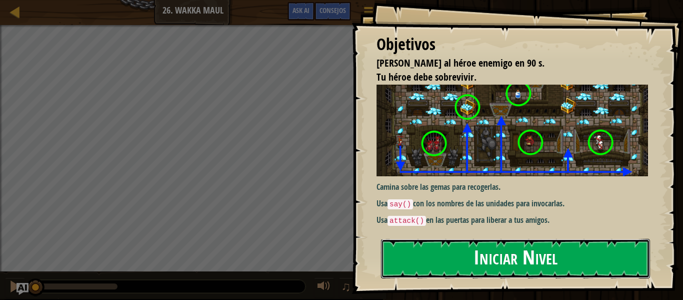
click at [489, 251] on button "Iniciar Nivel" at bounding box center [515, 259] width 269 height 40
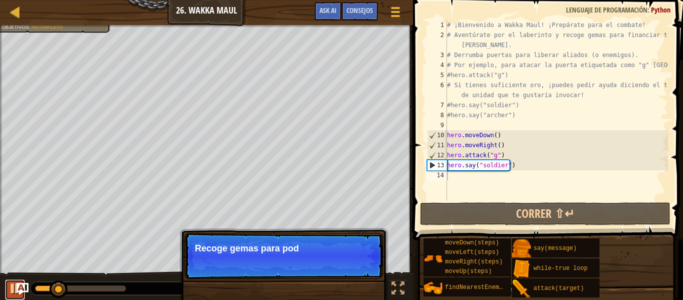
click at [16, 291] on div at bounding box center [15, 288] width 13 height 13
click at [13, 287] on div at bounding box center [15, 288] width 13 height 13
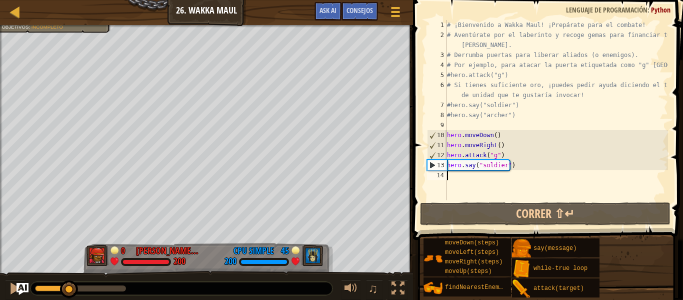
click at [503, 181] on div "# ¡Bienvenido a Wakka Maul! ¡Prepárate para el combate! # Aventúrate por el lab…" at bounding box center [556, 120] width 223 height 200
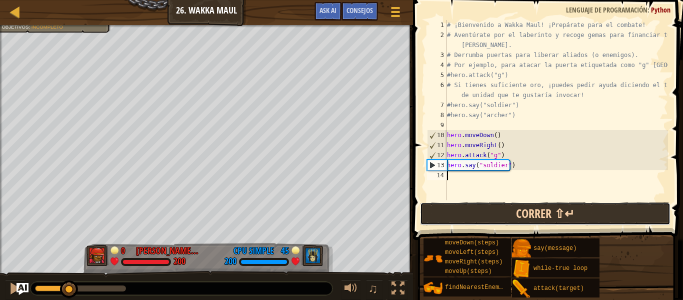
click at [530, 220] on button "Correr ⇧↵" at bounding box center [545, 213] width 251 height 23
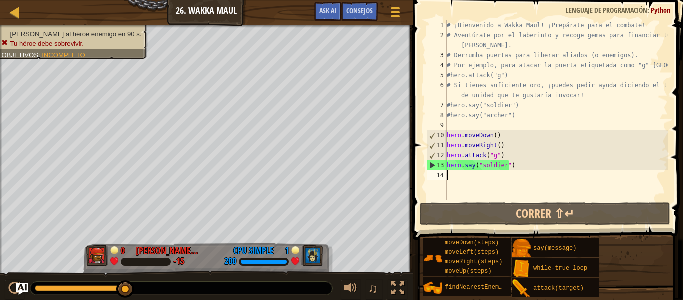
click at [466, 179] on div "# ¡Bienvenido a Wakka Maul! ¡Prepárate para el combate! # Aventúrate por el lab…" at bounding box center [556, 120] width 223 height 200
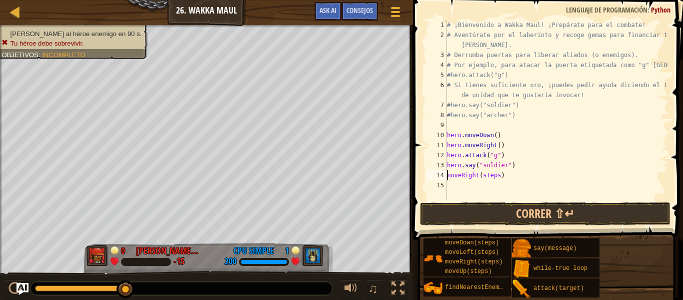
click at [497, 177] on div "# ¡Bienvenido a Wakka Maul! ¡Prepárate para el combate! # Aventúrate por el lab…" at bounding box center [556, 120] width 223 height 200
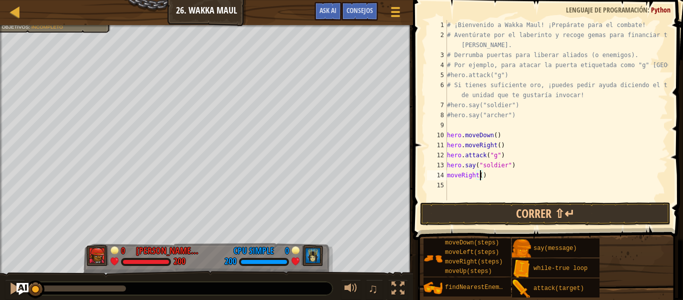
drag, startPoint x: 124, startPoint y: 283, endPoint x: 0, endPoint y: 249, distance: 128.6
click at [0, 249] on div "[PERSON_NAME] al héroe enemigo en 90 s. Tu héroe debe sobrevivir. Objetivos : I…" at bounding box center [341, 163] width 683 height 276
type textarea "moveRight(4)"
click at [487, 190] on div "# ¡Bienvenido a Wakka Maul! ¡Prepárate para el combate! # Aventúrate por el lab…" at bounding box center [556, 120] width 223 height 200
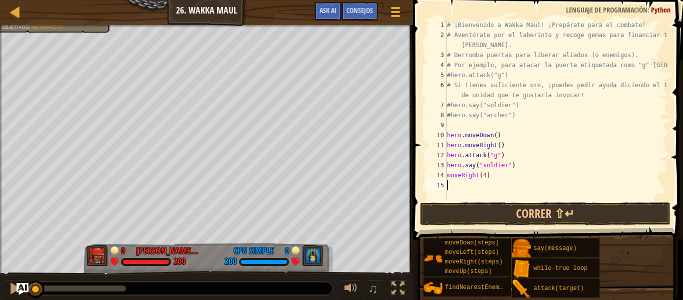
scroll to position [5, 0]
click at [447, 177] on div "14" at bounding box center [437, 175] width 20 height 10
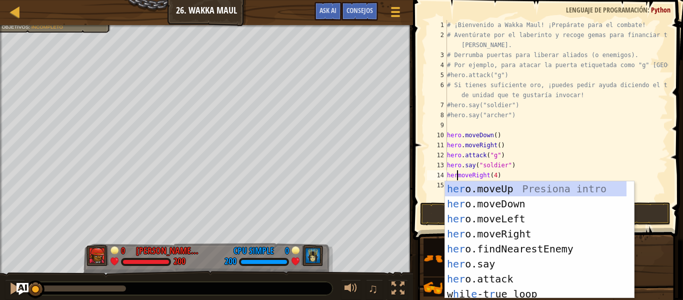
scroll to position [5, 1]
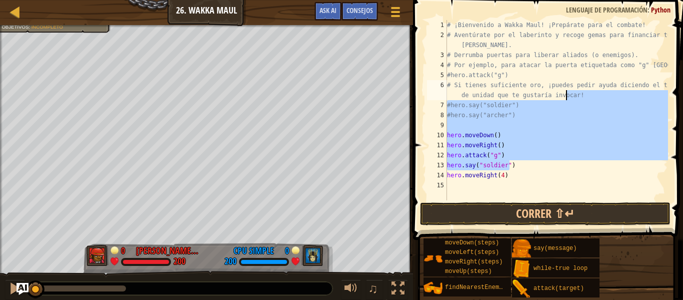
drag, startPoint x: 573, startPoint y: 160, endPoint x: 566, endPoint y: 101, distance: 60.0
click at [566, 95] on div "# ¡Bienvenido a Wakka Maul! ¡Prepárate para el combate! # Aventúrate por el lab…" at bounding box center [556, 120] width 223 height 200
click at [580, 177] on div "# ¡Bienvenido a Wakka Maul! ¡Prepárate para el combate! # Aventúrate por el lab…" at bounding box center [556, 120] width 223 height 200
type textarea "hero.moveRight(4)"
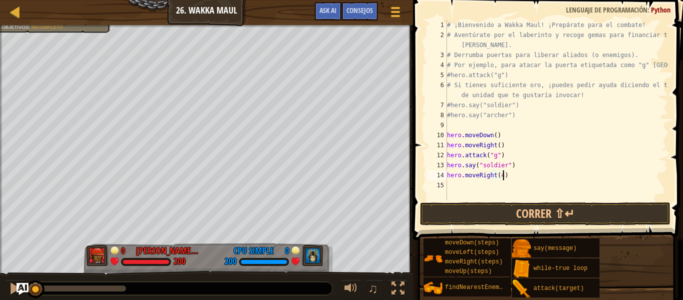
click at [477, 188] on div "# ¡Bienvenido a Wakka Maul! ¡Prepárate para el combate! # Aventúrate por el lab…" at bounding box center [556, 120] width 223 height 200
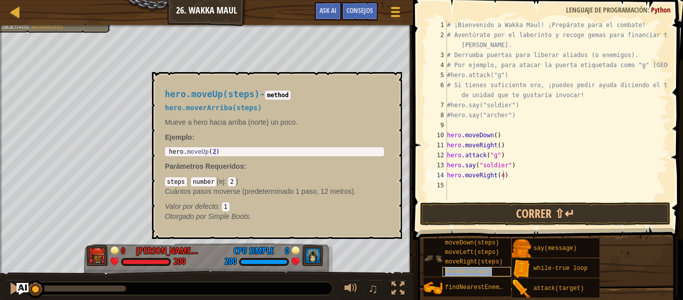
type textarea "hero.moveRight(4)moveUp(steps)"
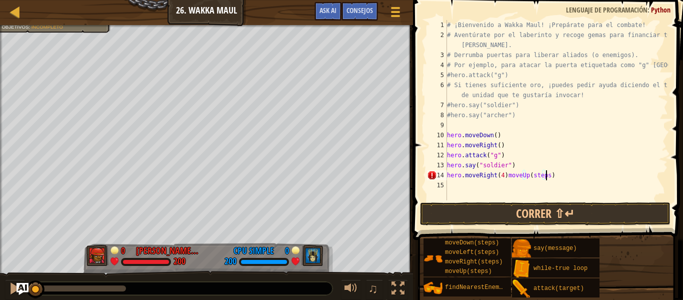
click at [557, 174] on div "# ¡Bienvenido a Wakka Maul! ¡Prepárate para el combate! # Aventúrate por el lab…" at bounding box center [556, 120] width 223 height 200
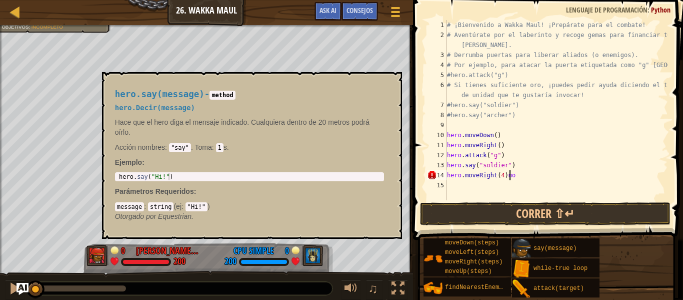
type textarea "hero.moveRight(4)"
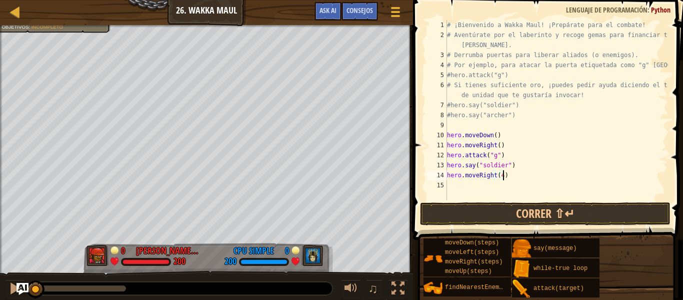
click at [488, 181] on div "# ¡Bienvenido a Wakka Maul! ¡Prepárate para el combate! # Aventúrate por el lab…" at bounding box center [556, 120] width 223 height 200
click at [483, 187] on div "# ¡Bienvenido a Wakka Maul! ¡Prepárate para el combate! # Aventúrate por el lab…" at bounding box center [556, 120] width 223 height 200
click at [485, 188] on div "# ¡Bienvenido a Wakka Maul! ¡Prepárate para el combate! # Aventúrate por el lab…" at bounding box center [556, 120] width 223 height 200
click at [485, 187] on div "# ¡Bienvenido a Wakka Maul! ¡Prepárate para el combate! # Aventúrate por el lab…" at bounding box center [556, 120] width 223 height 200
click at [447, 182] on div "15" at bounding box center [437, 185] width 20 height 10
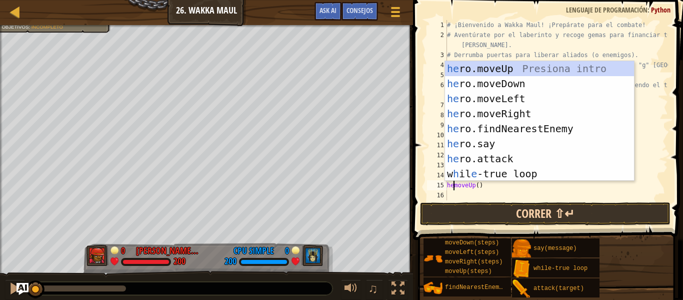
type textarea "heromoveUp()"
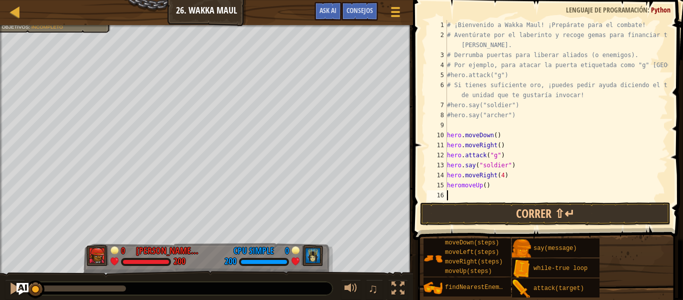
click at [551, 190] on div "# ¡Bienvenido a Wakka Maul! ¡Prepárate para el combate! # Aventúrate por el lab…" at bounding box center [556, 120] width 223 height 200
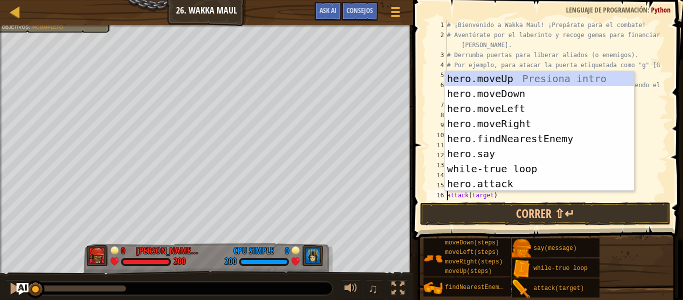
click at [481, 193] on div "# ¡Bienvenido a Wakka Maul! ¡Prepárate para el combate! # Aventúrate por el lab…" at bounding box center [553, 120] width 216 height 200
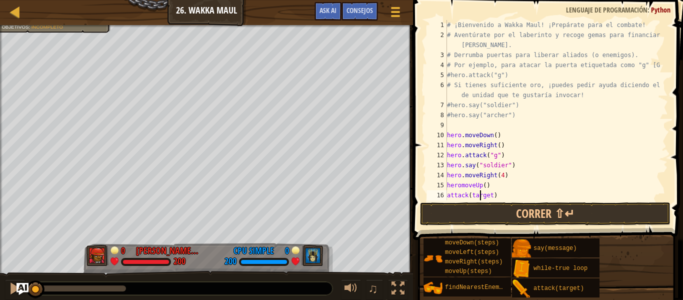
click at [458, 187] on div "# ¡Bienvenido a Wakka Maul! ¡Prepárate para el combate! # Aventúrate por el lab…" at bounding box center [553, 120] width 216 height 200
click at [460, 187] on div "# ¡Bienvenido a Wakka Maul! ¡Prepárate para el combate! # Aventúrate por el lab…" at bounding box center [553, 120] width 216 height 200
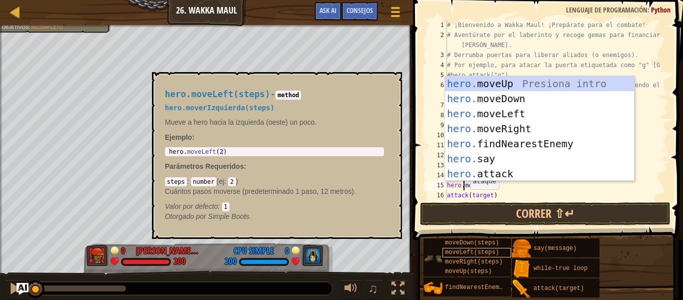
scroll to position [5, 1]
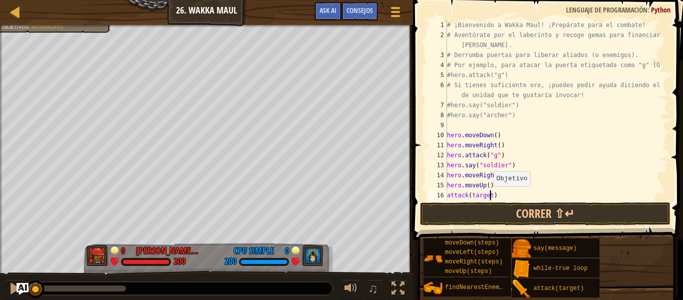
click at [489, 196] on div "# ¡Bienvenido a Wakka Maul! ¡Prepárate para el combate! # Aventúrate por el lab…" at bounding box center [553, 120] width 216 height 200
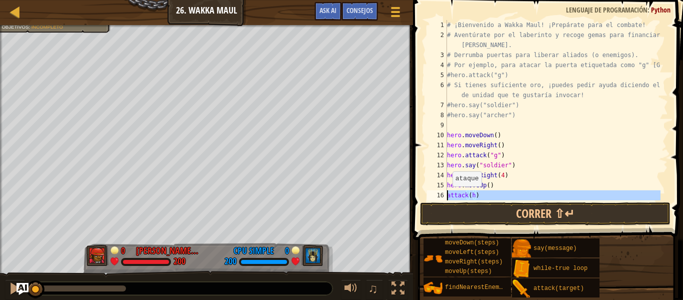
click at [446, 195] on div "16" at bounding box center [437, 195] width 20 height 10
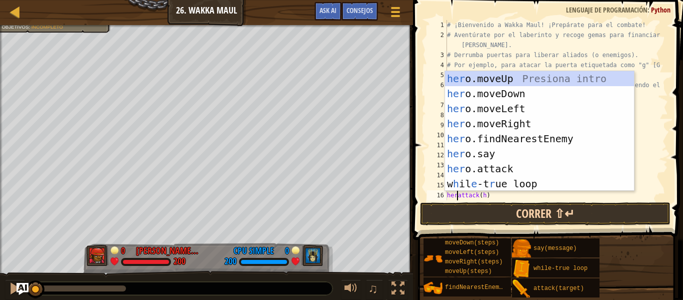
scroll to position [5, 1]
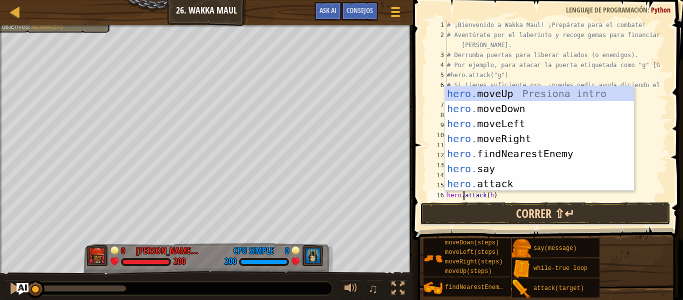
click at [454, 206] on button "Correr ⇧↵" at bounding box center [545, 213] width 251 height 23
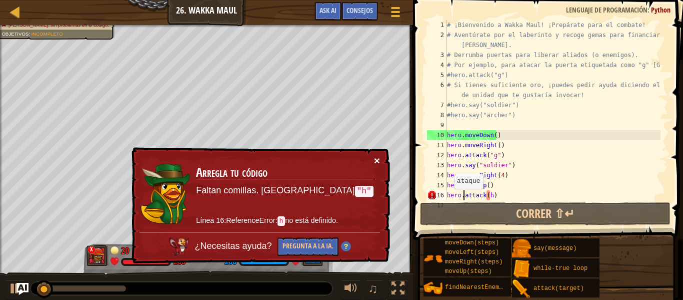
click at [377, 157] on button "×" at bounding box center [377, 160] width 6 height 11
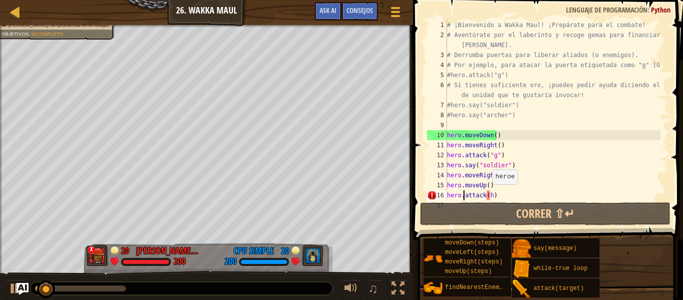
click at [488, 194] on div "# ¡Bienvenido a Wakka Maul! ¡Prepárate para el combate! # Aventúrate por el lab…" at bounding box center [553, 120] width 216 height 200
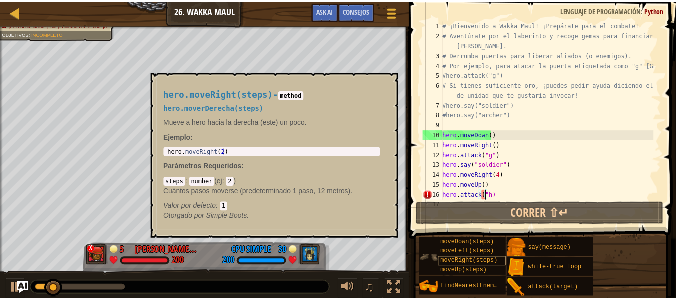
scroll to position [5, 4]
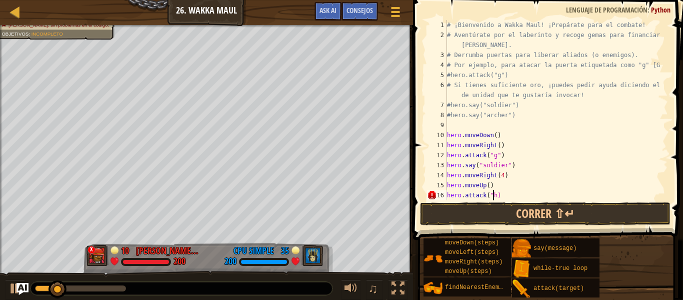
click at [494, 193] on div "# ¡Bienvenido a Wakka Maul! ¡Prepárate para el combate! # Aventúrate por el lab…" at bounding box center [553, 120] width 216 height 200
type textarea "hero.attack("h")"
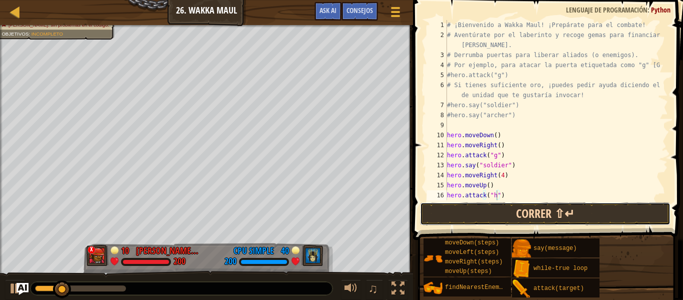
click at [537, 214] on button "Correr ⇧↵" at bounding box center [545, 213] width 251 height 23
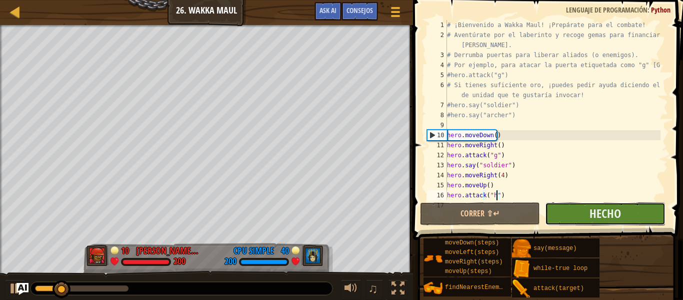
click at [571, 205] on button "Hecho" at bounding box center [605, 213] width 120 height 23
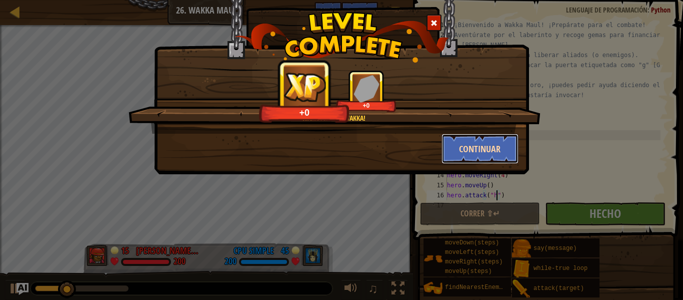
click at [460, 150] on button "Continuar" at bounding box center [481, 149] width 78 height 30
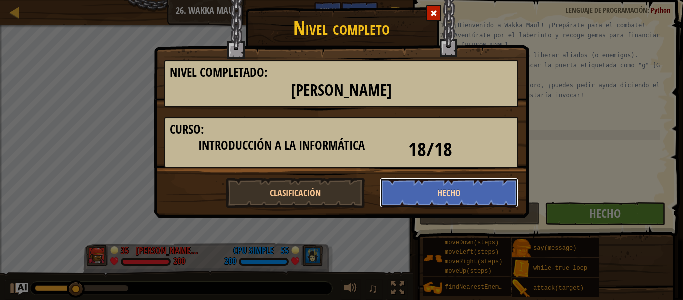
click at [454, 196] on button "Hecho" at bounding box center [449, 193] width 139 height 30
